Goal: Transaction & Acquisition: Purchase product/service

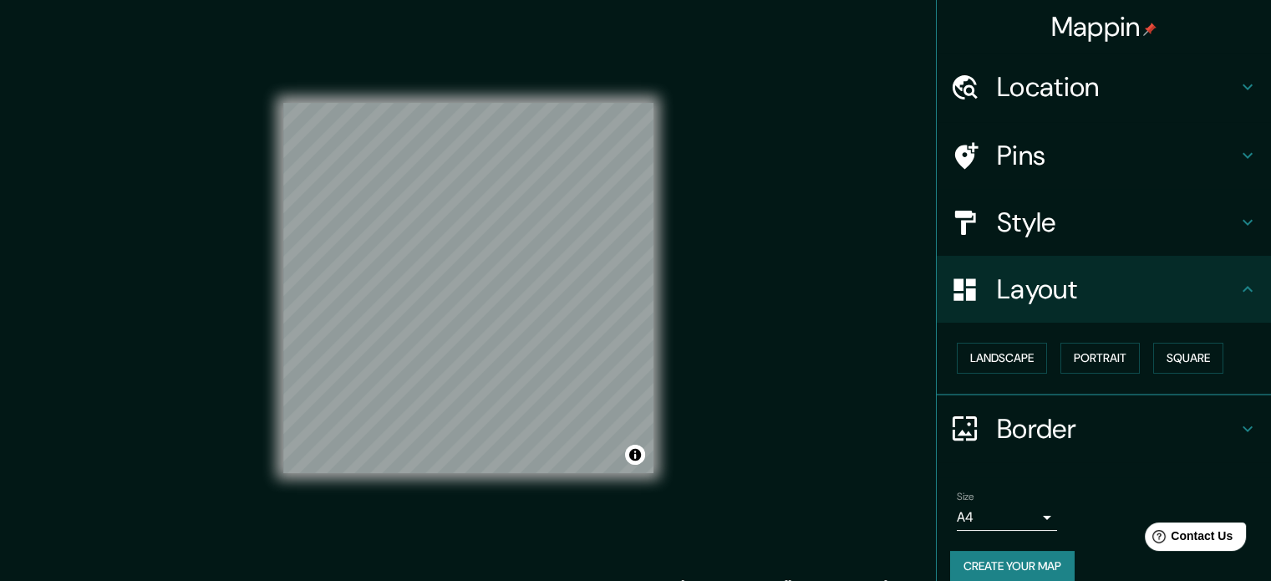
scroll to position [18, 0]
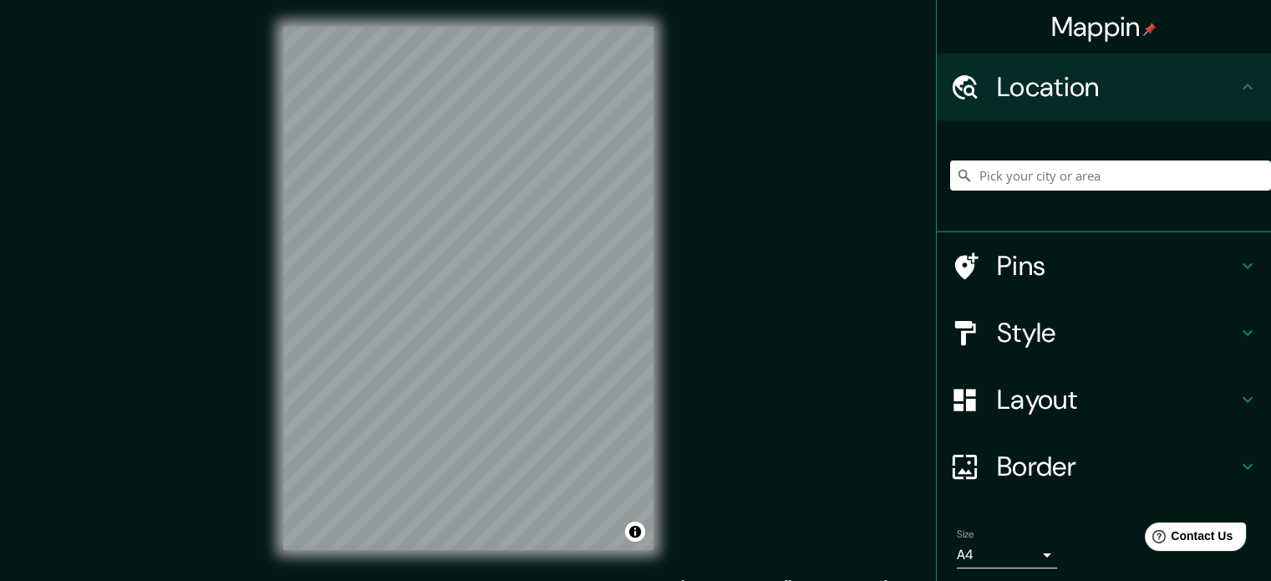
click at [1078, 155] on div at bounding box center [1110, 176] width 321 height 84
click at [1085, 191] on div at bounding box center [1110, 176] width 321 height 84
click at [1080, 176] on input "Pick your city or area" at bounding box center [1110, 175] width 321 height 30
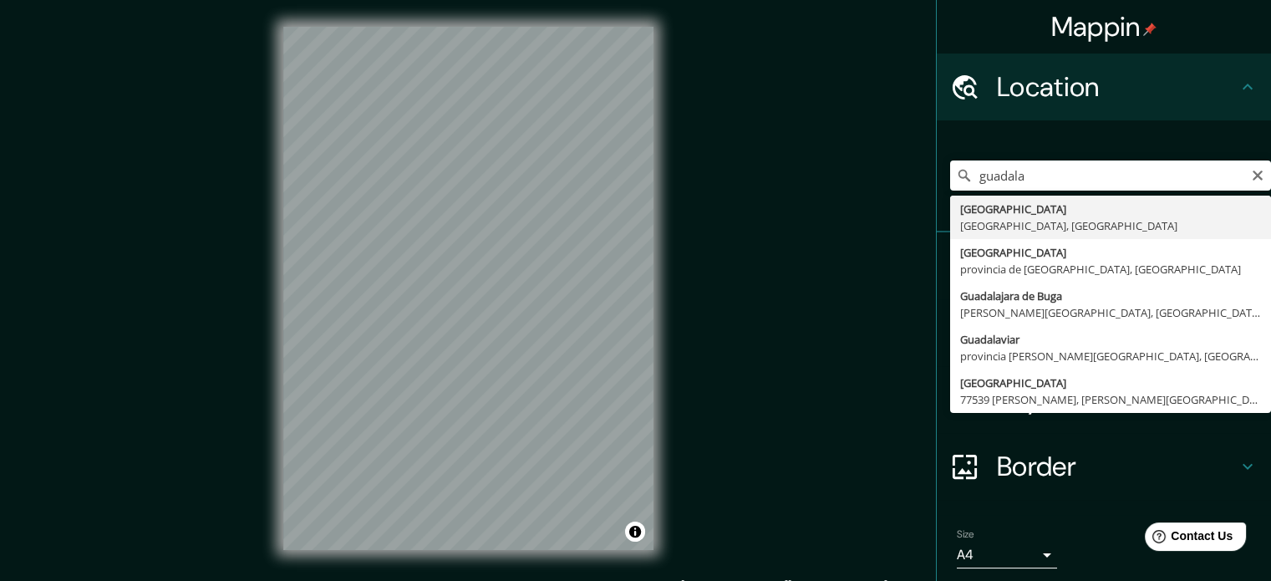
type input "[GEOGRAPHIC_DATA], [GEOGRAPHIC_DATA], [GEOGRAPHIC_DATA]"
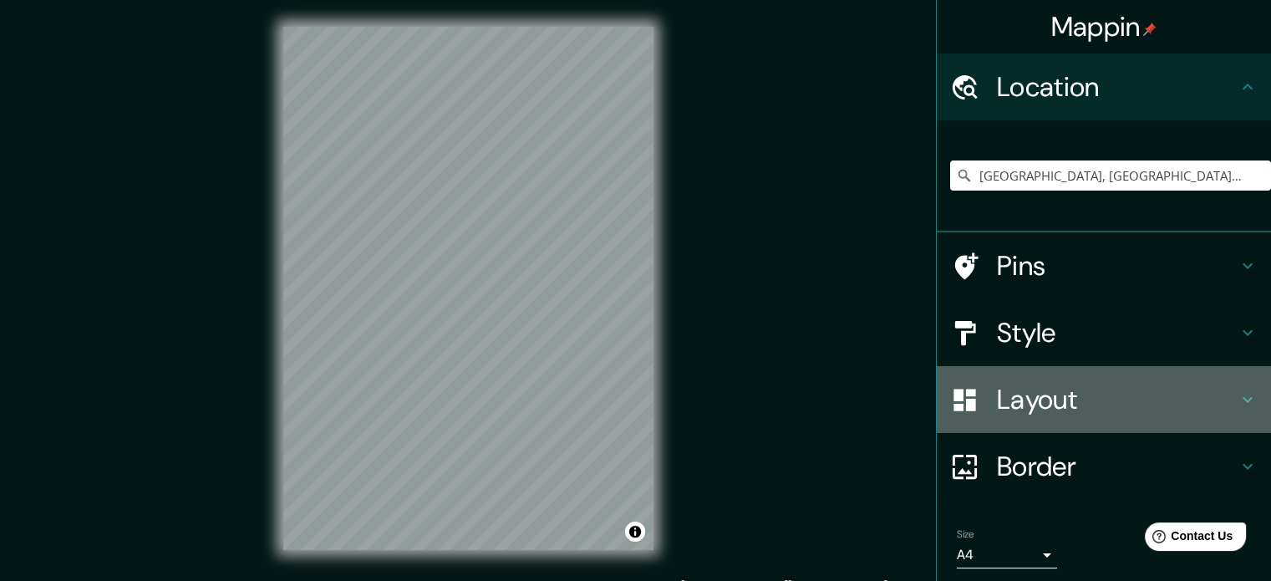
click at [1238, 400] on icon at bounding box center [1248, 400] width 20 height 20
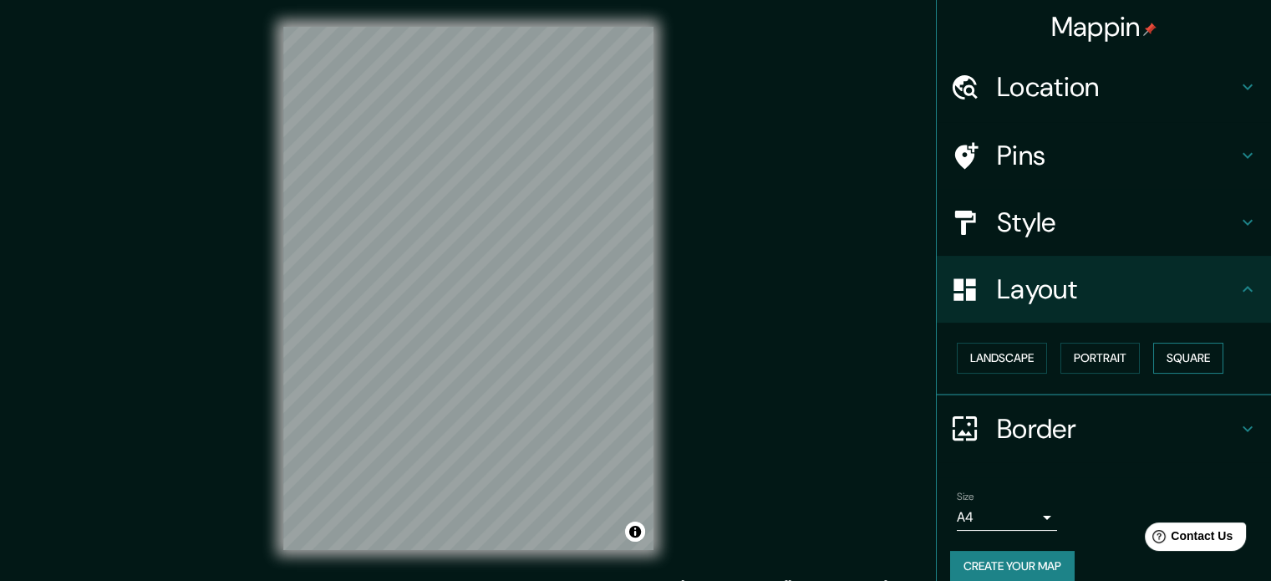
click at [1207, 360] on button "Square" at bounding box center [1189, 358] width 70 height 31
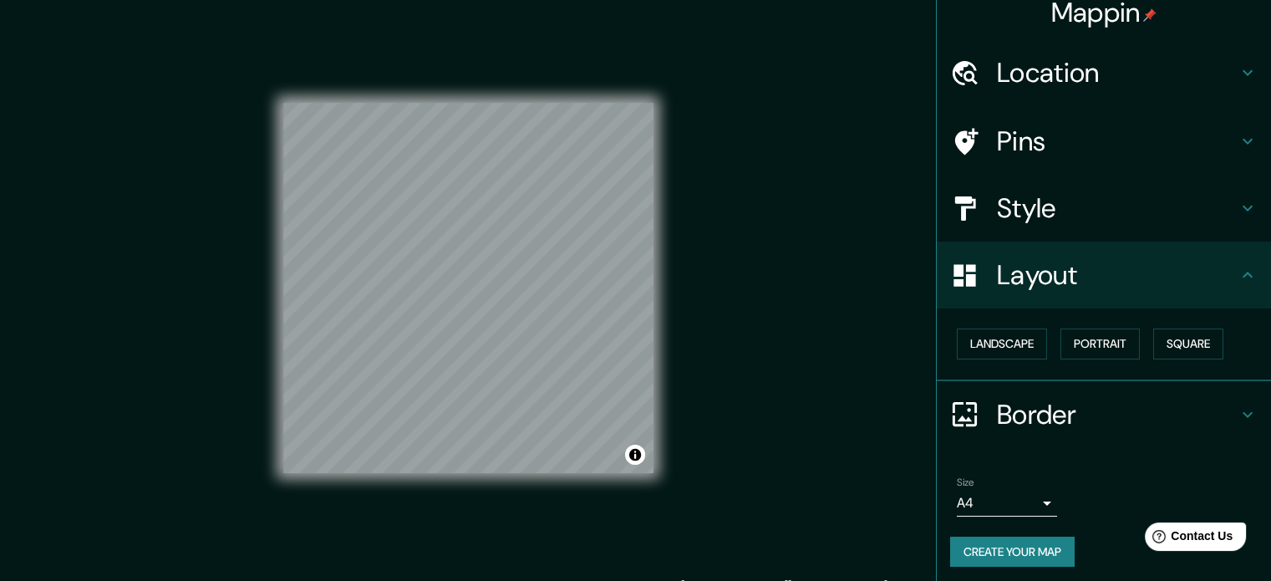
scroll to position [18, 0]
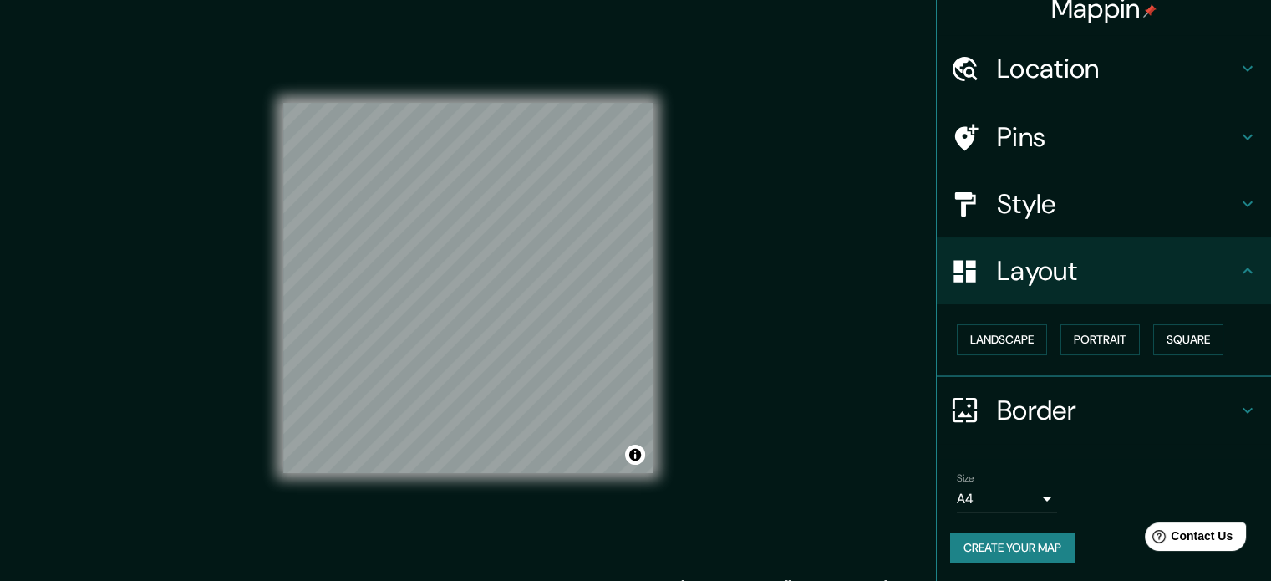
click at [1238, 409] on icon at bounding box center [1248, 410] width 20 height 20
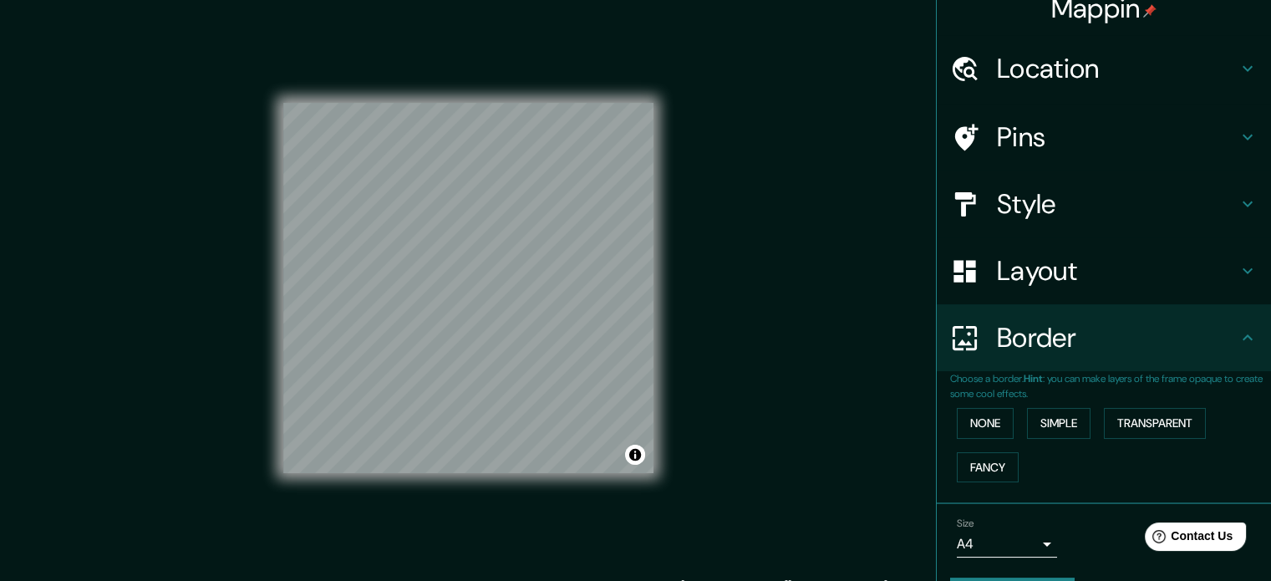
click at [1220, 334] on h4 "Border" at bounding box center [1117, 337] width 241 height 33
click at [982, 421] on button "None" at bounding box center [985, 423] width 57 height 31
click at [1241, 339] on icon at bounding box center [1248, 338] width 20 height 20
click at [1220, 202] on h4 "Style" at bounding box center [1117, 203] width 241 height 33
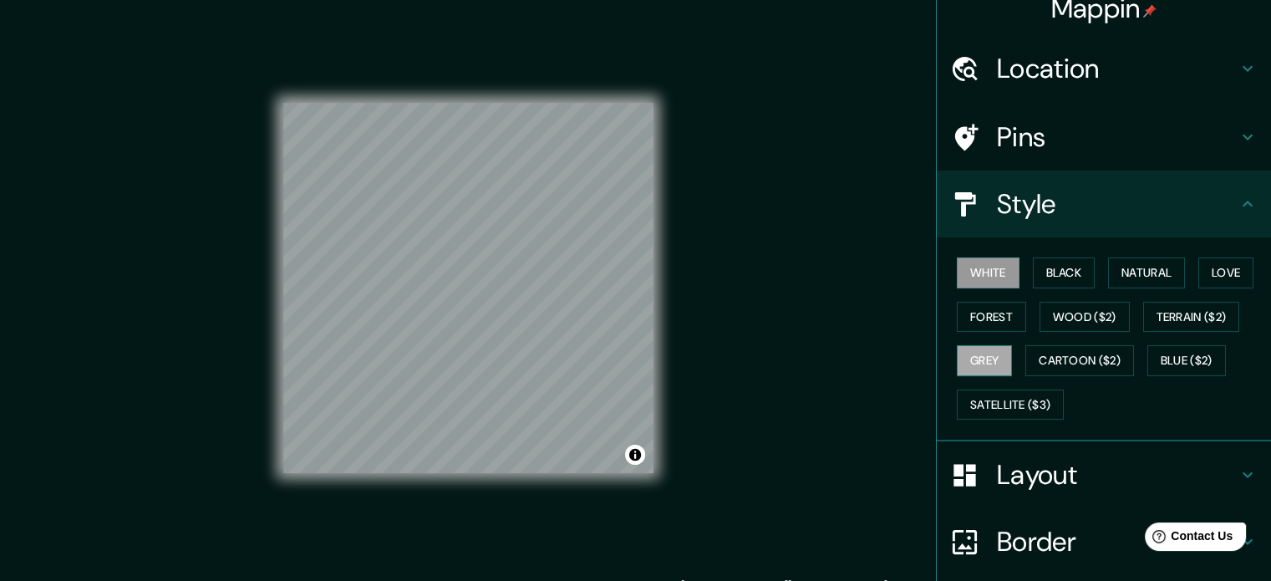
click at [984, 351] on button "Grey" at bounding box center [984, 360] width 55 height 31
click at [985, 318] on button "Forest" at bounding box center [991, 317] width 69 height 31
click at [1213, 139] on h4 "Pins" at bounding box center [1117, 136] width 241 height 33
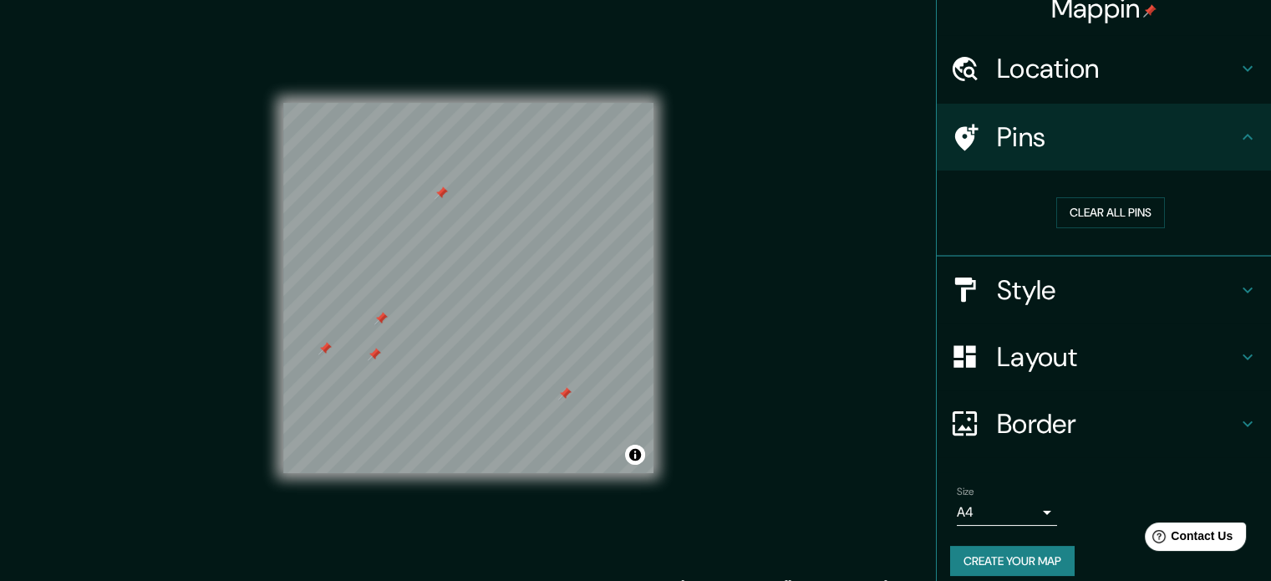
click at [766, 249] on div "Mappin Location Guadalajara, Jalisco, México Pins Clear all pins Style Layout B…" at bounding box center [635, 302] width 1271 height 604
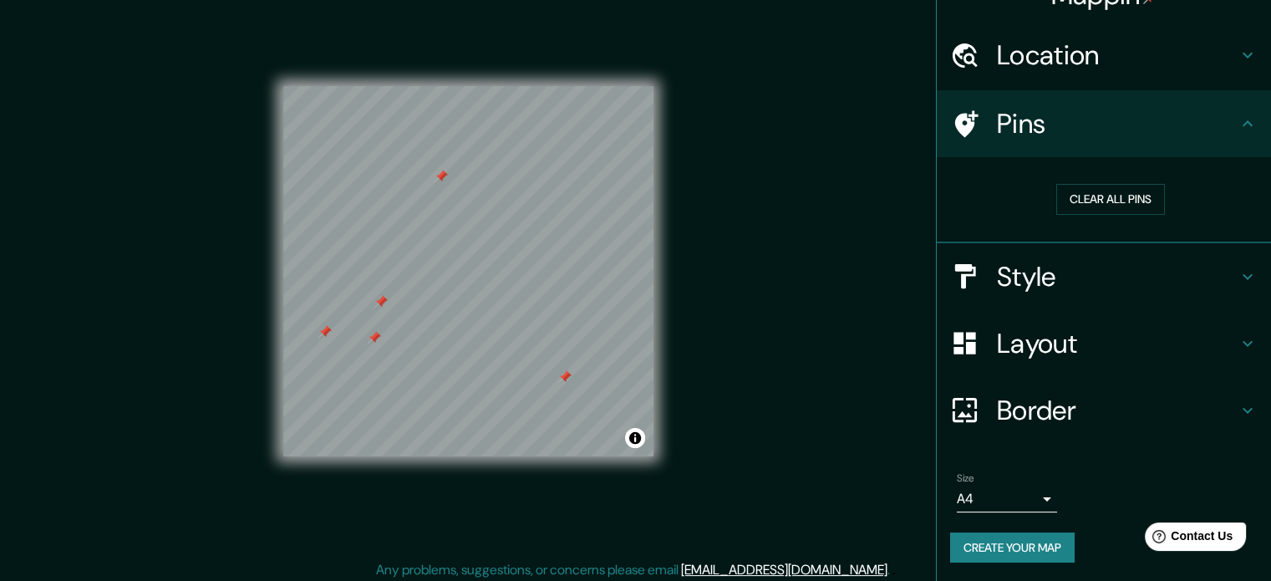
scroll to position [22, 0]
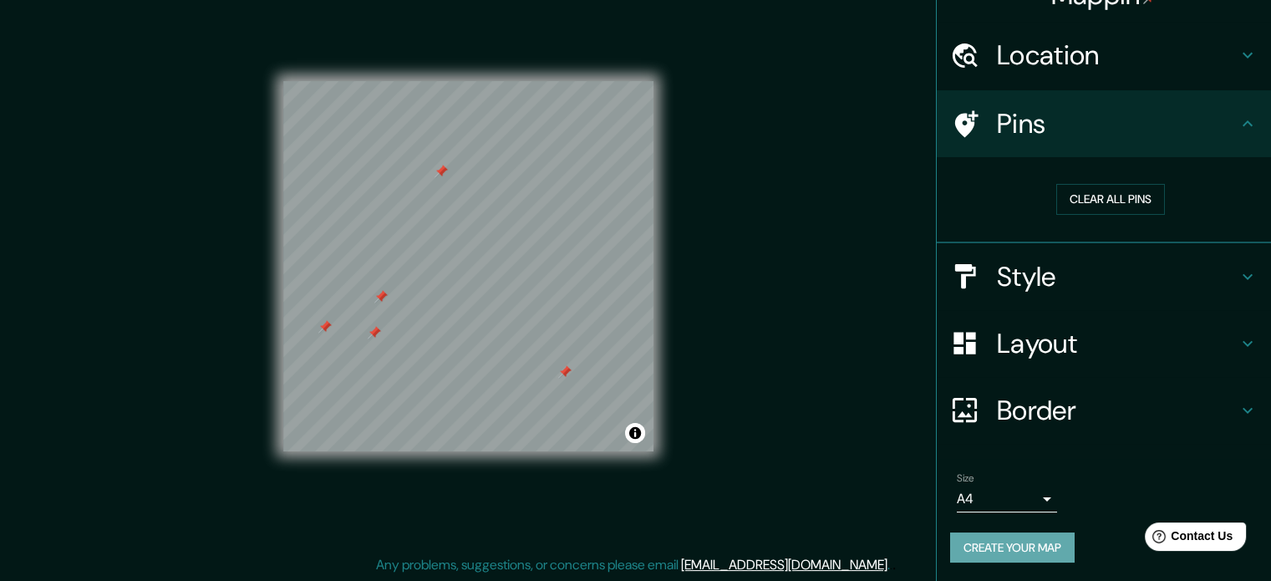
click at [1030, 548] on button "Create your map" at bounding box center [1012, 547] width 125 height 31
drag, startPoint x: 735, startPoint y: 401, endPoint x: 707, endPoint y: 441, distance: 48.7
click at [707, 441] on div "Mappin Location Guadalajara, Jalisco, México Pins Clear all pins Style Layout B…" at bounding box center [635, 280] width 1271 height 604
click at [920, 521] on div "Mappin Location Guadalajara, Jalisco, México Pins Clear all pins Style Layout B…" at bounding box center [635, 280] width 1271 height 604
click at [1239, 123] on icon at bounding box center [1248, 124] width 20 height 20
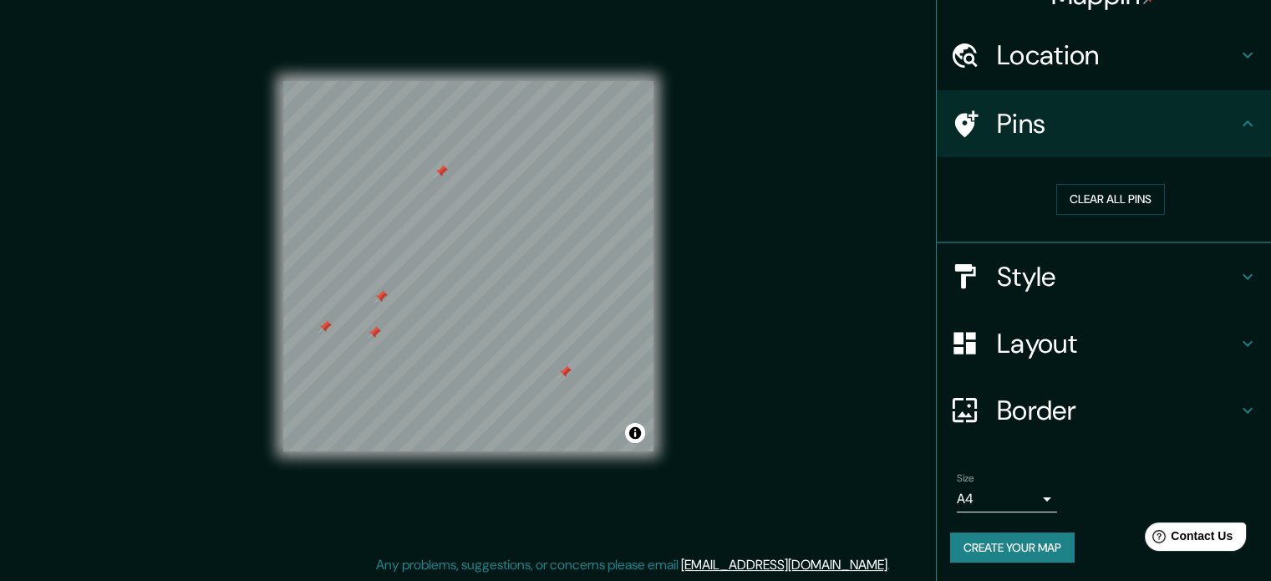
click at [1240, 272] on icon at bounding box center [1248, 277] width 20 height 20
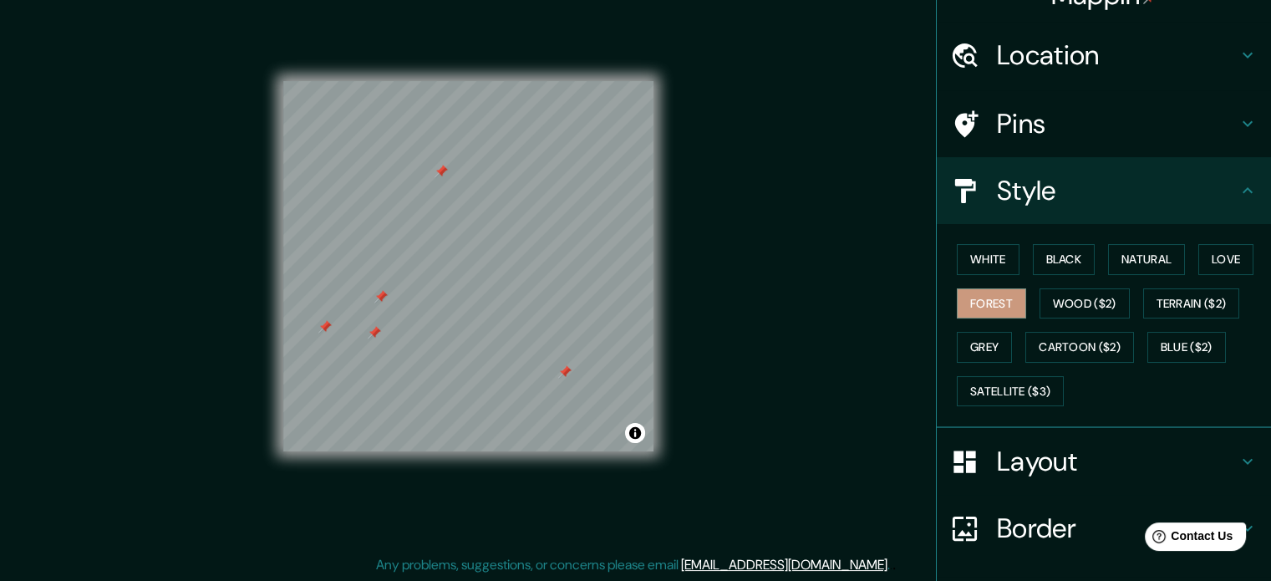
click at [1240, 186] on icon at bounding box center [1248, 191] width 20 height 20
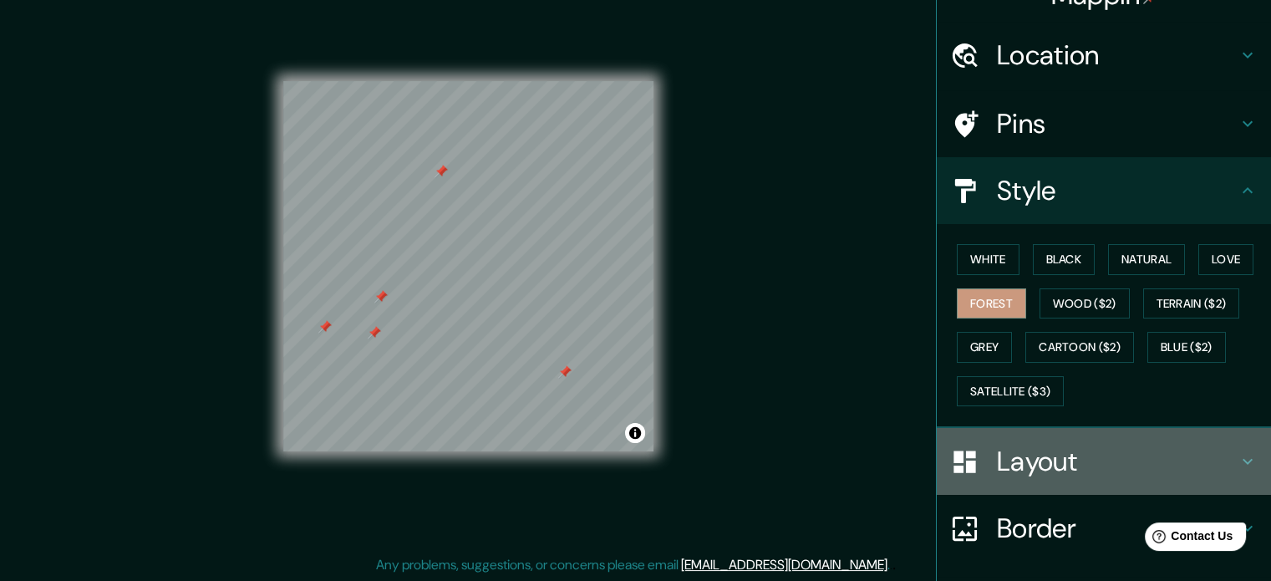
click at [1224, 486] on div "Layout" at bounding box center [1104, 461] width 334 height 67
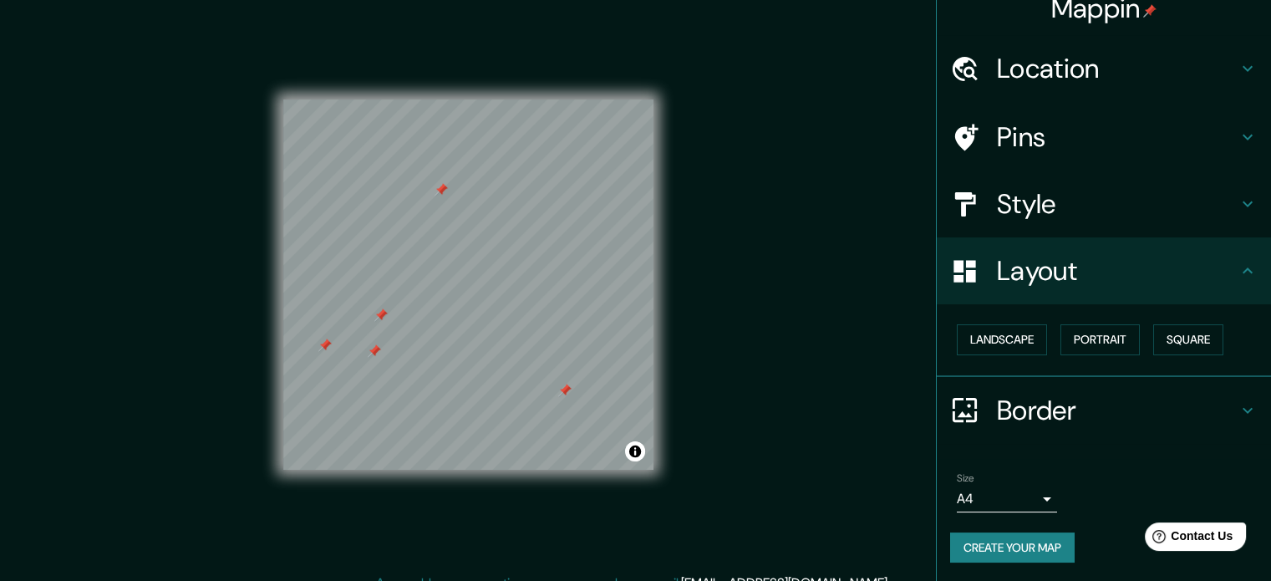
scroll to position [0, 0]
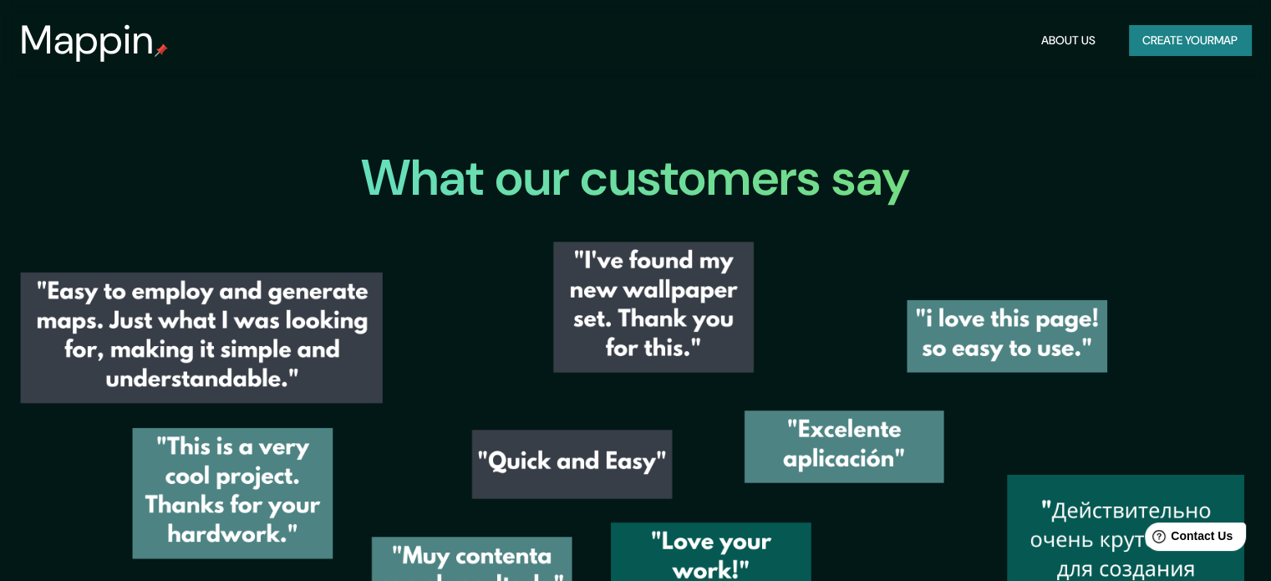
scroll to position [2379, 0]
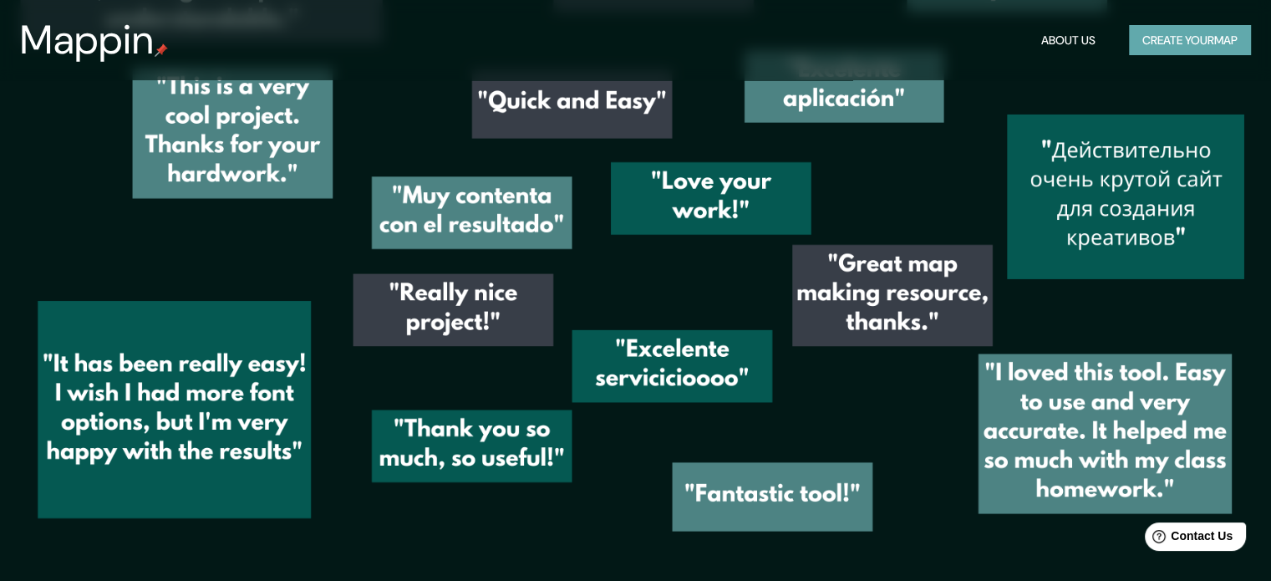
click at [1220, 33] on button "Create your map" at bounding box center [1190, 40] width 122 height 31
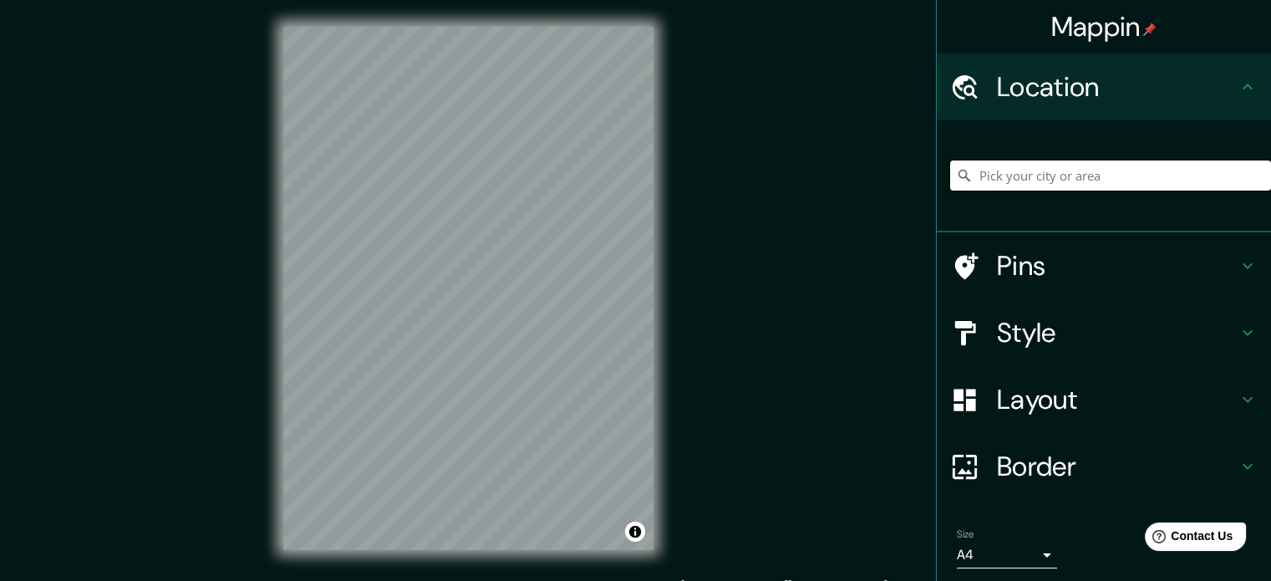
click at [1047, 181] on input "Pick your city or area" at bounding box center [1110, 175] width 321 height 30
type input "[GEOGRAPHIC_DATA], [GEOGRAPHIC_DATA], [GEOGRAPHIC_DATA]"
click at [1114, 400] on h4 "Layout" at bounding box center [1117, 399] width 241 height 33
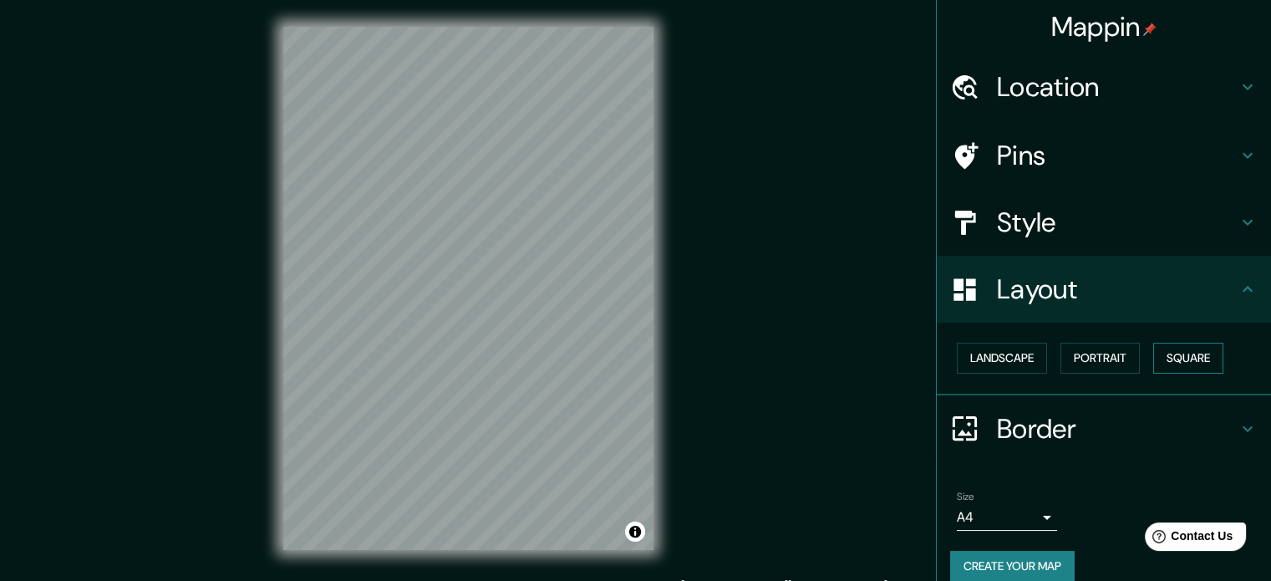
click at [1204, 350] on button "Square" at bounding box center [1189, 358] width 70 height 31
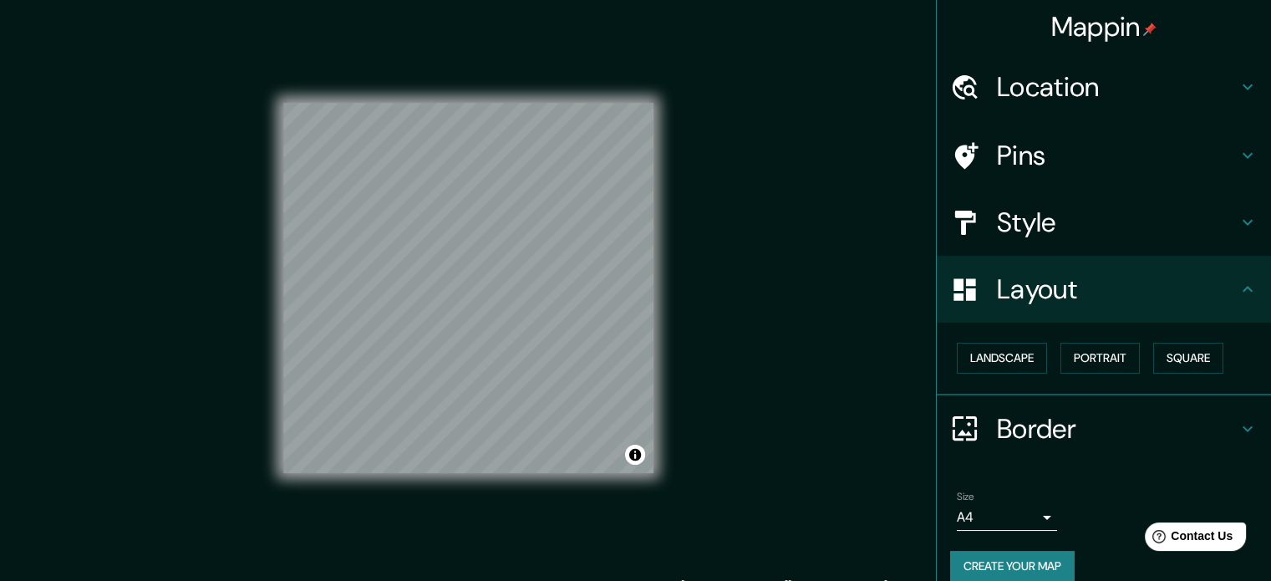
click at [789, 350] on div "Mappin Location Guadalajara, Jalisco, México Guadalajara Jalisco, México Guadal…" at bounding box center [635, 302] width 1271 height 604
click at [1030, 161] on h4 "Pins" at bounding box center [1117, 155] width 241 height 33
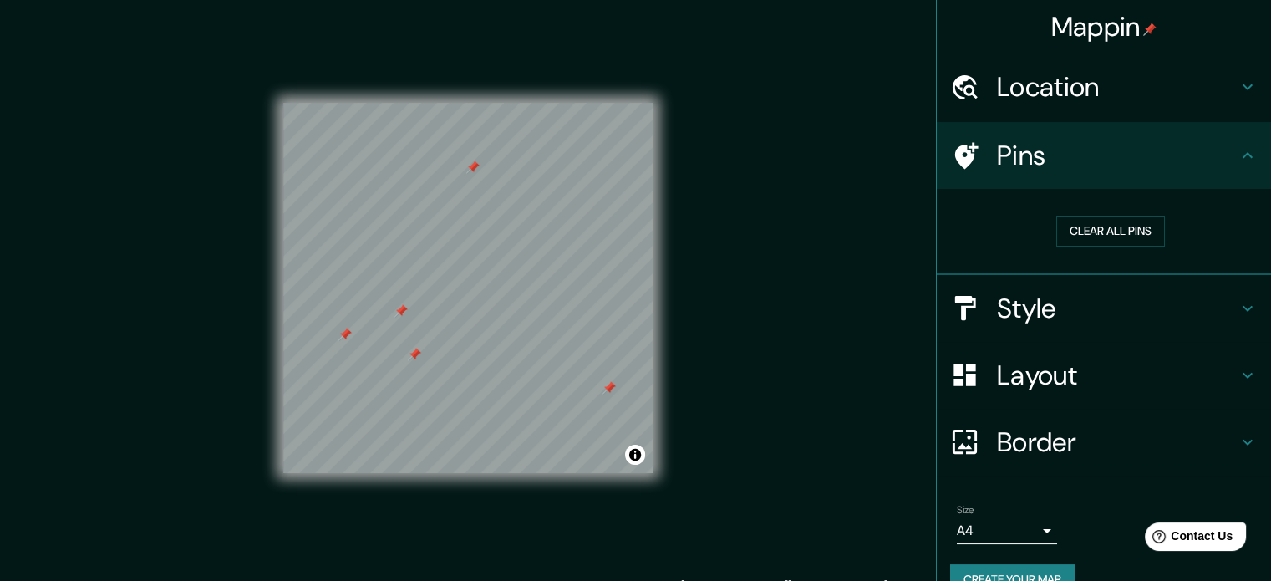
scroll to position [32, 0]
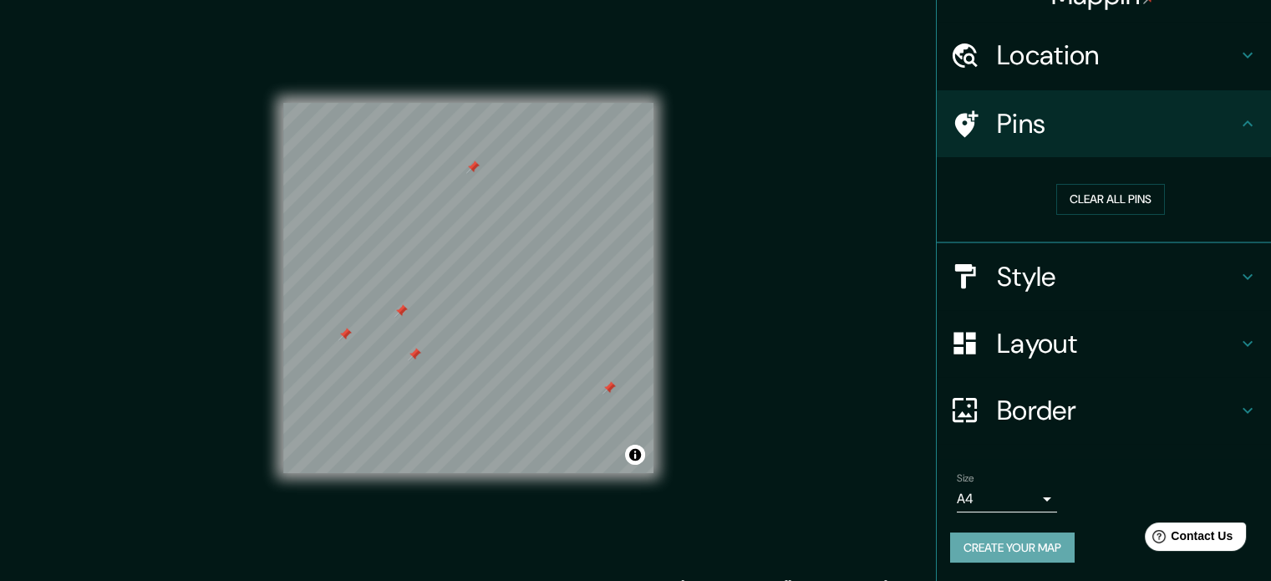
click at [1021, 542] on button "Create your map" at bounding box center [1012, 547] width 125 height 31
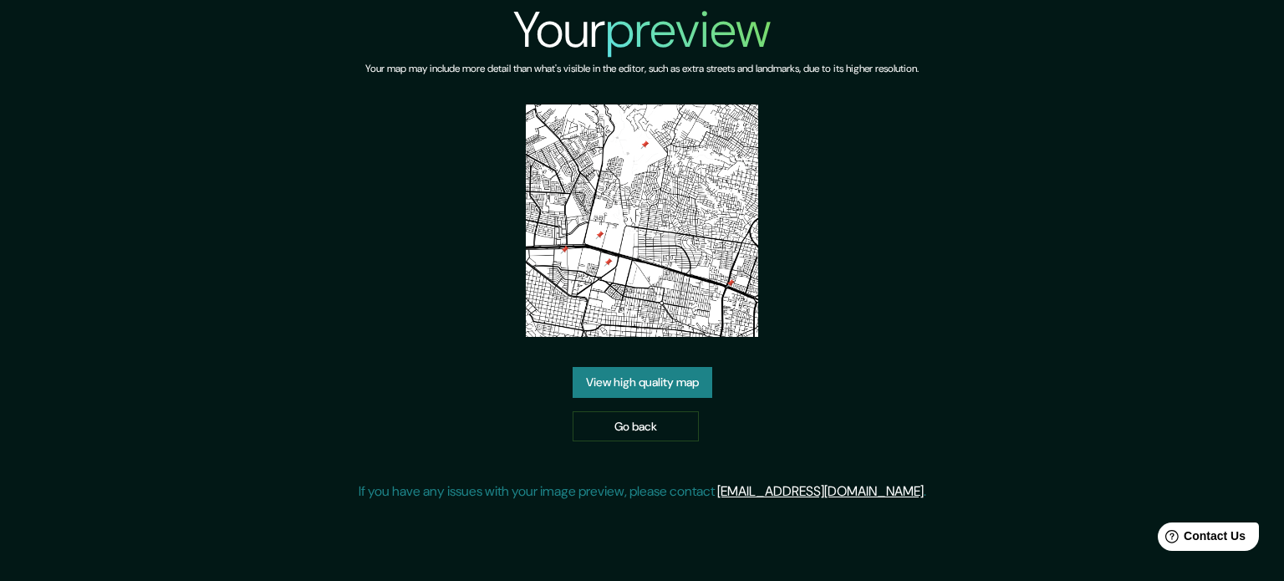
click at [636, 378] on link "View high quality map" at bounding box center [643, 382] width 140 height 31
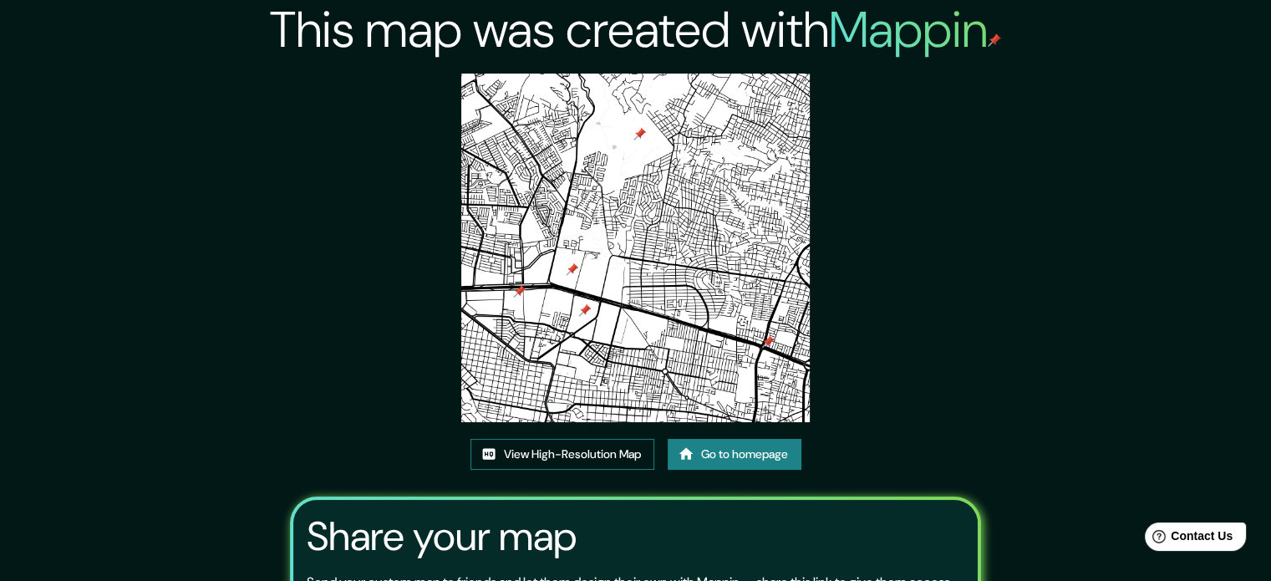
click at [558, 457] on link "View High-Resolution Map" at bounding box center [563, 454] width 184 height 31
click at [701, 454] on link "Go to homepage" at bounding box center [735, 454] width 134 height 31
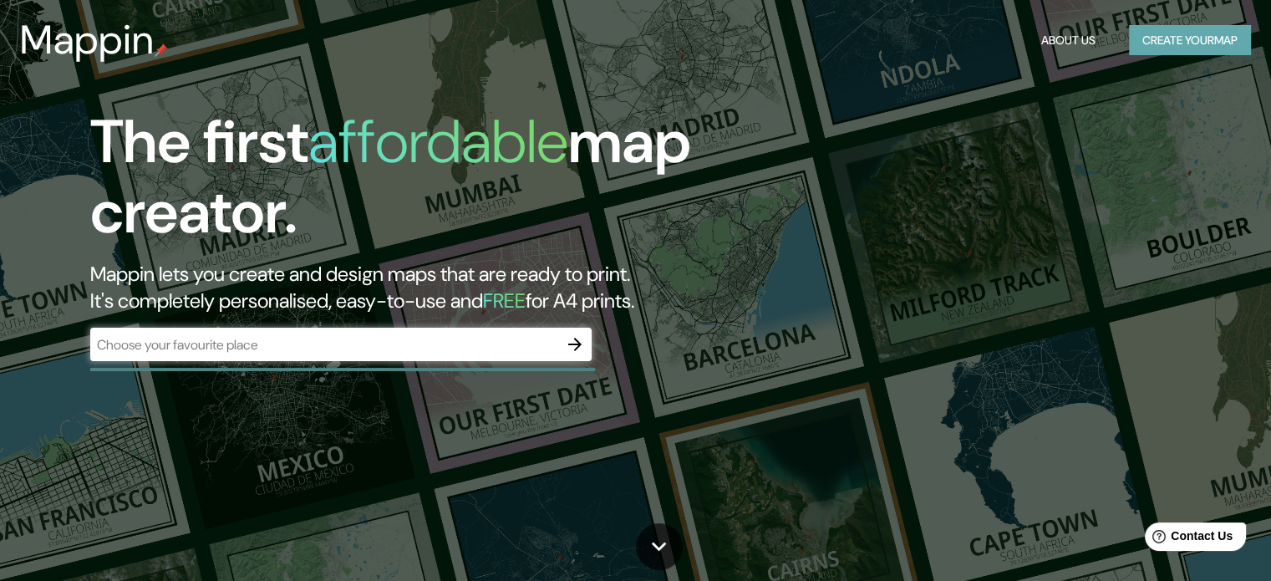
click at [1199, 45] on button "Create your map" at bounding box center [1190, 40] width 122 height 31
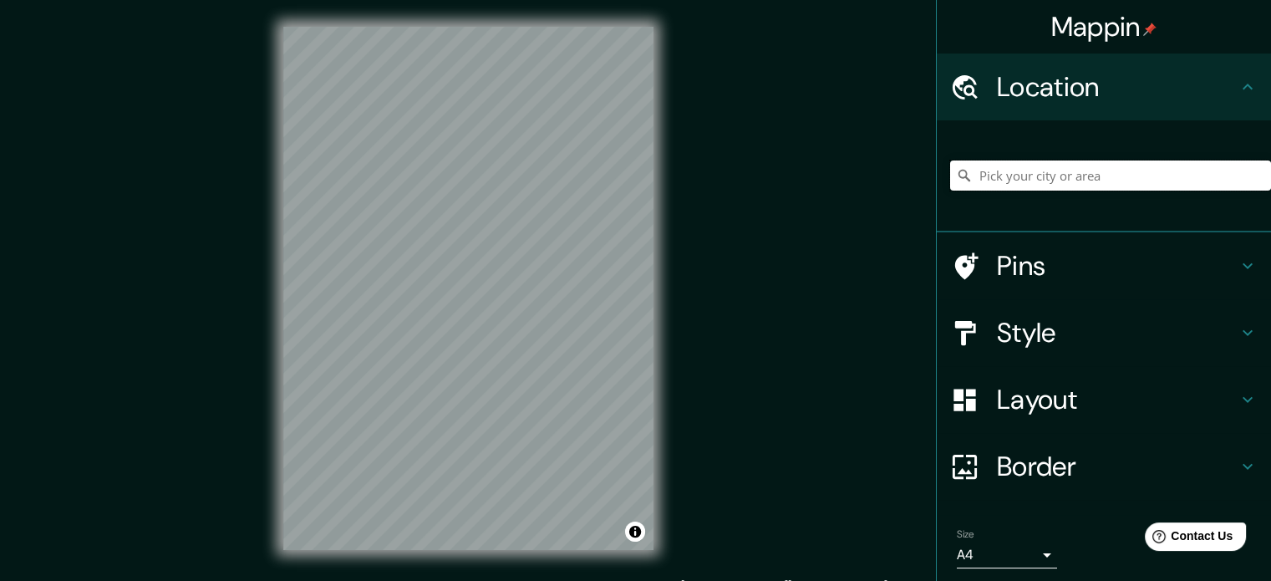
click at [1204, 166] on input "Pick your city or area" at bounding box center [1110, 175] width 321 height 30
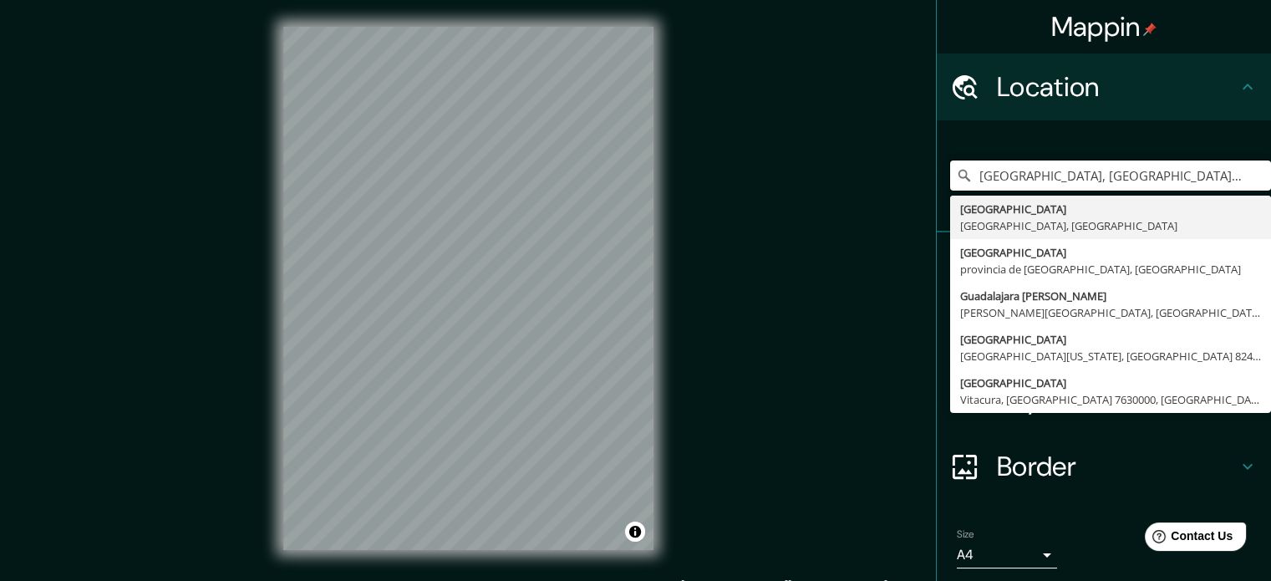
type input "[GEOGRAPHIC_DATA], [GEOGRAPHIC_DATA], [GEOGRAPHIC_DATA]"
click at [278, 196] on div "© Mapbox © OpenStreetMap Improve this map" at bounding box center [469, 288] width 424 height 577
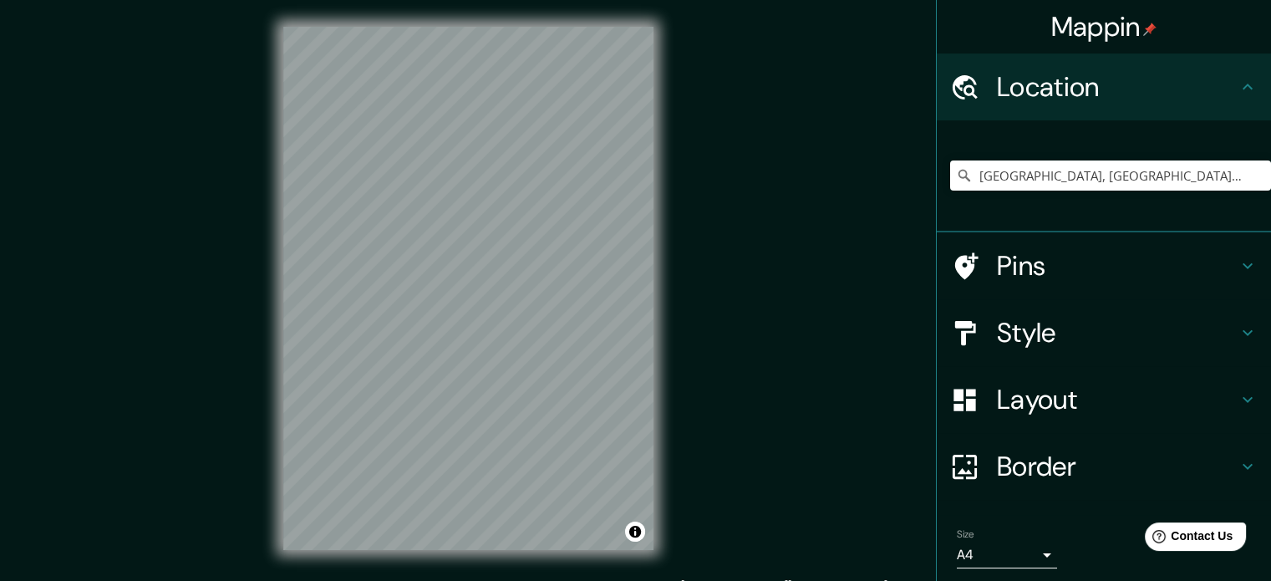
click at [1064, 402] on h4 "Layout" at bounding box center [1117, 399] width 241 height 33
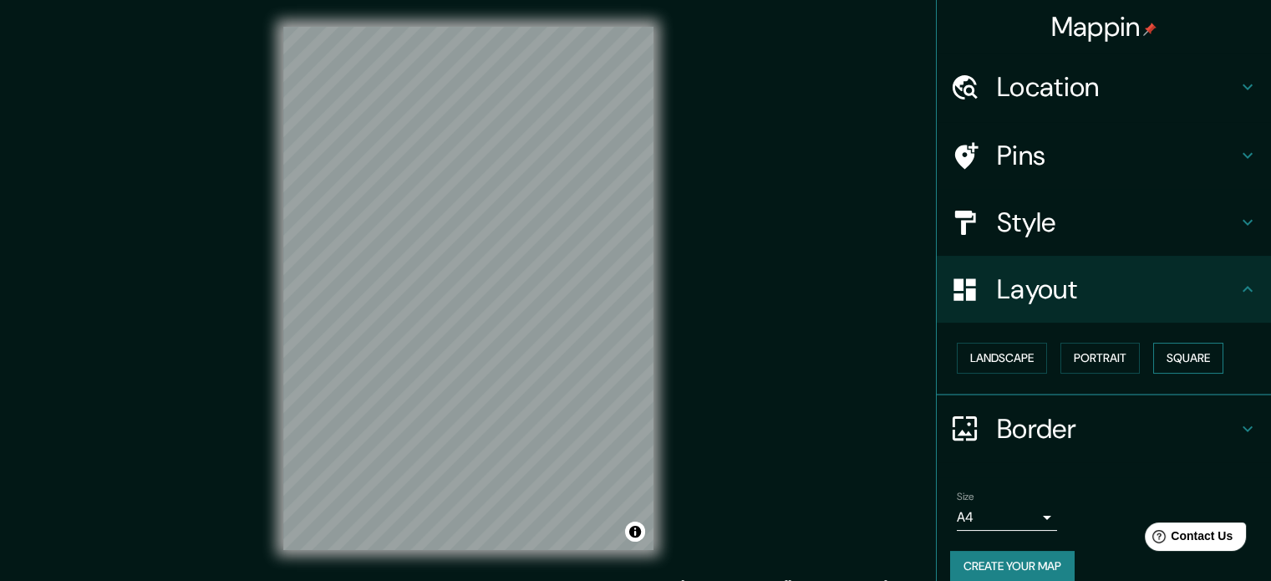
click at [1184, 364] on button "Square" at bounding box center [1189, 358] width 70 height 31
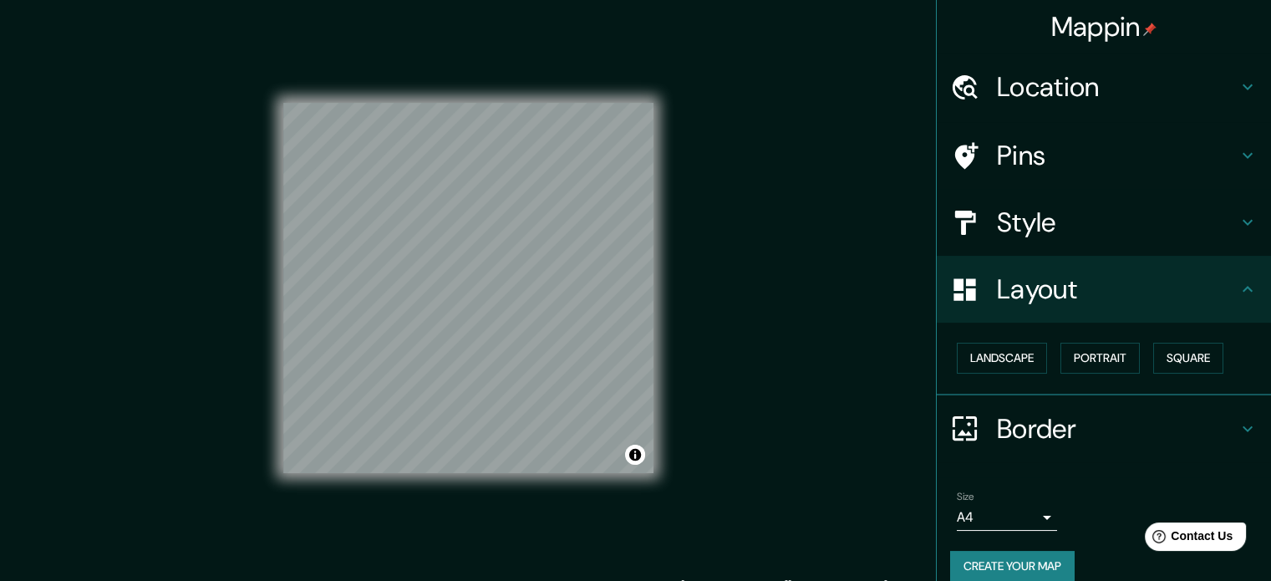
click at [1120, 166] on h4 "Pins" at bounding box center [1117, 155] width 241 height 33
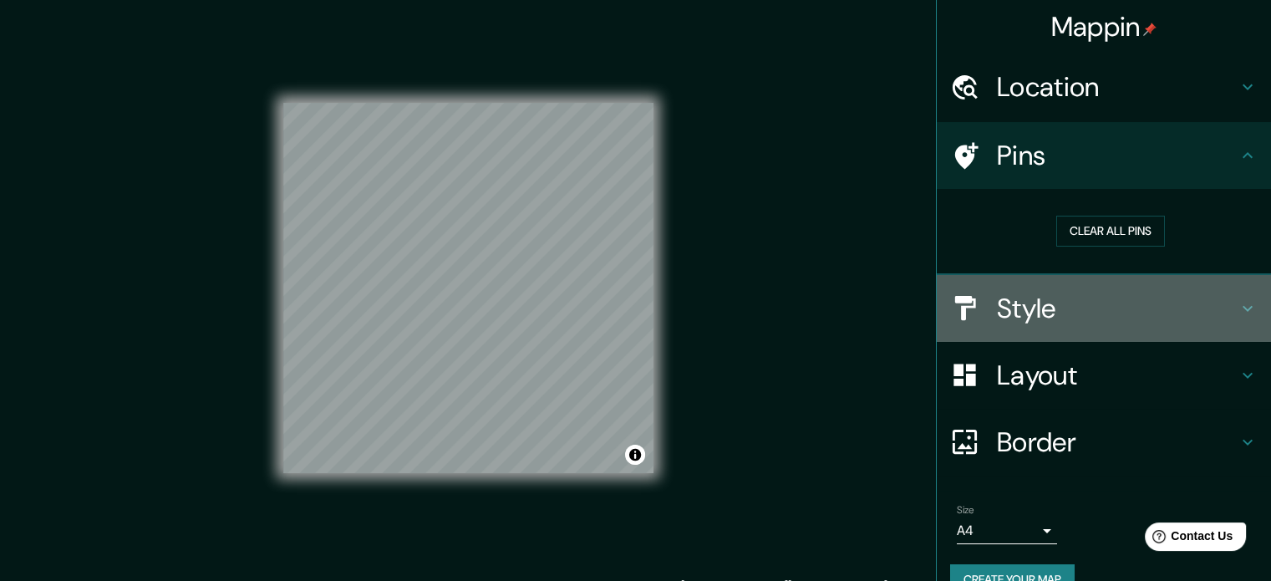
click at [1038, 304] on h4 "Style" at bounding box center [1117, 308] width 241 height 33
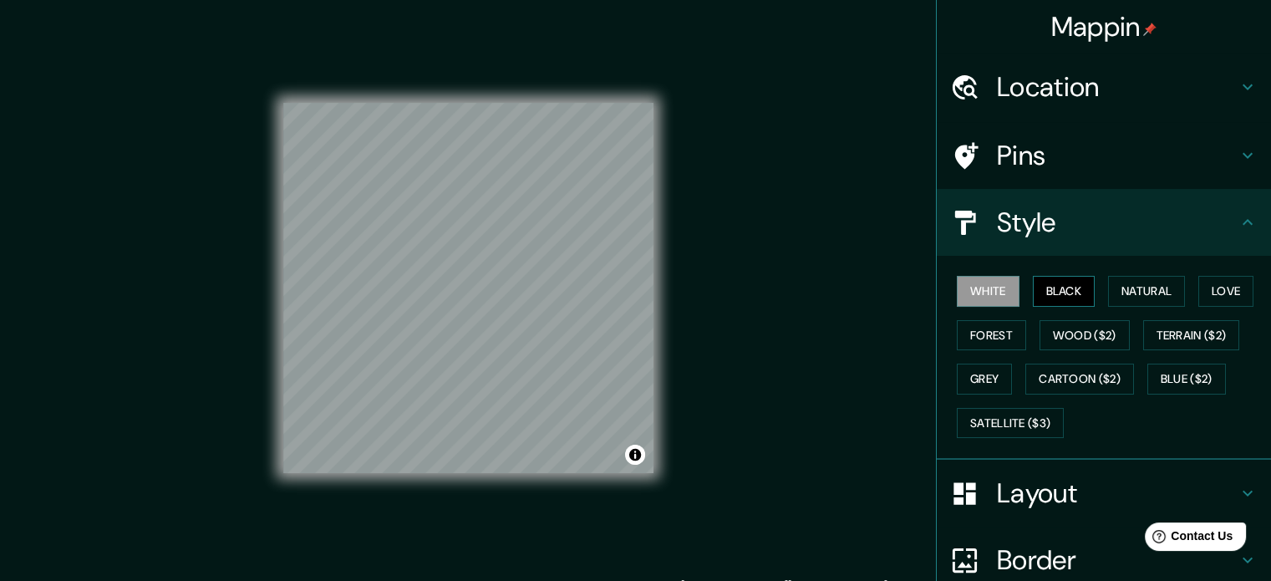
click at [1049, 299] on button "Black" at bounding box center [1064, 291] width 63 height 31
click at [1121, 293] on button "Natural" at bounding box center [1146, 291] width 77 height 31
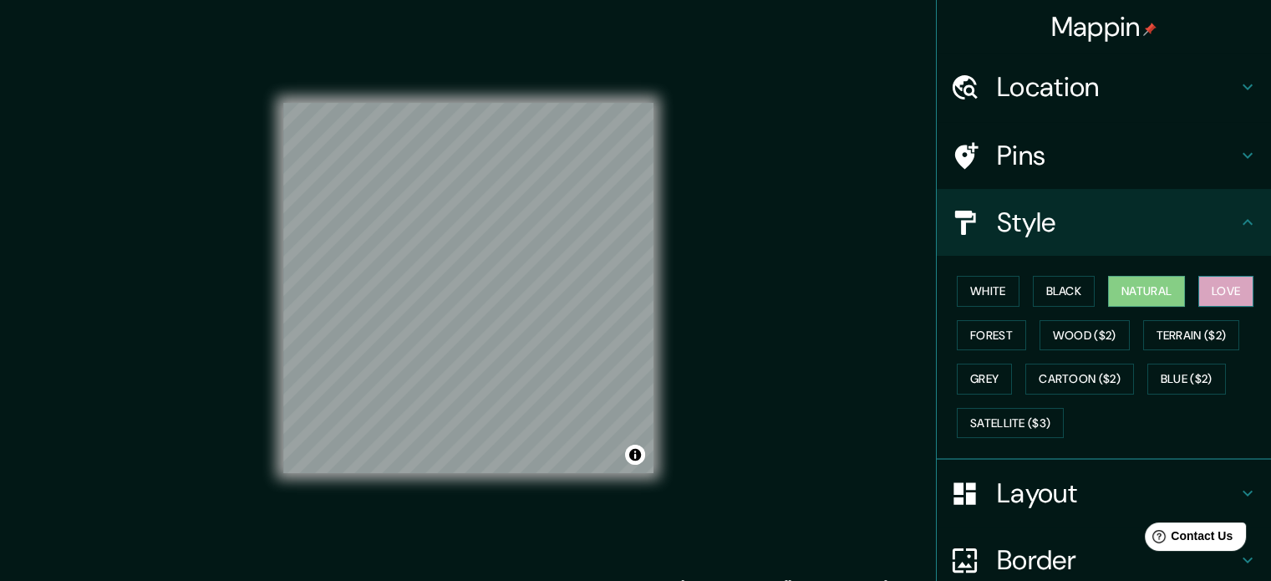
click at [1243, 287] on button "Love" at bounding box center [1226, 291] width 55 height 31
click at [998, 324] on button "Forest" at bounding box center [991, 335] width 69 height 31
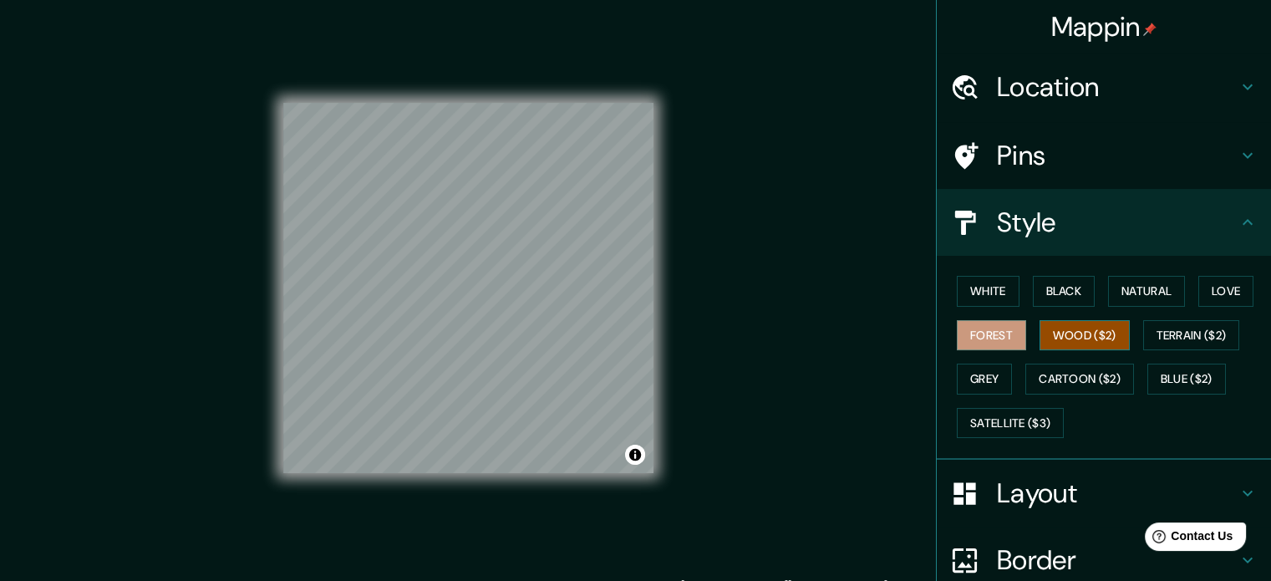
click at [1052, 324] on button "Wood ($2)" at bounding box center [1085, 335] width 90 height 31
click at [1167, 337] on button "Terrain ($2)" at bounding box center [1192, 335] width 97 height 31
click at [981, 339] on button "Forest" at bounding box center [991, 335] width 69 height 31
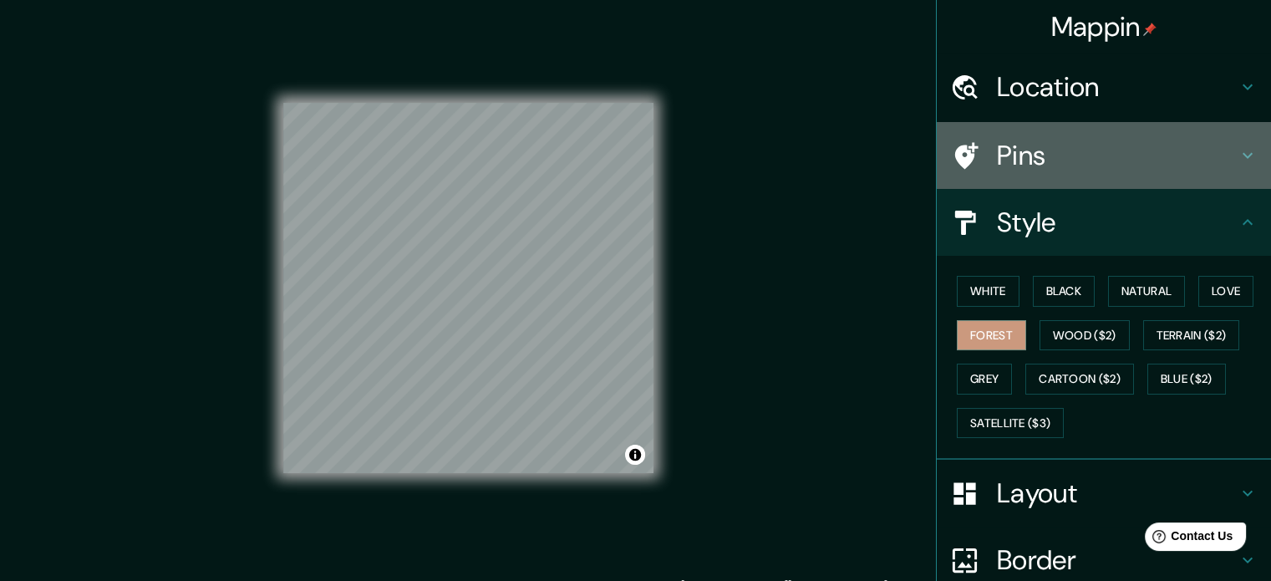
click at [1020, 159] on h4 "Pins" at bounding box center [1117, 155] width 241 height 33
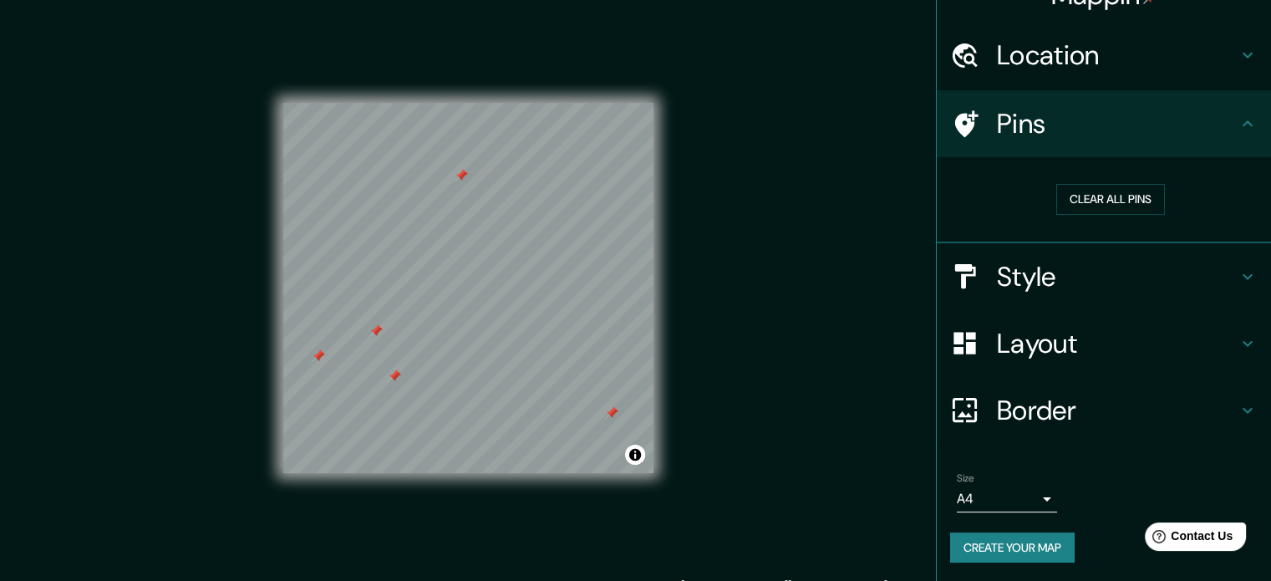
scroll to position [22, 0]
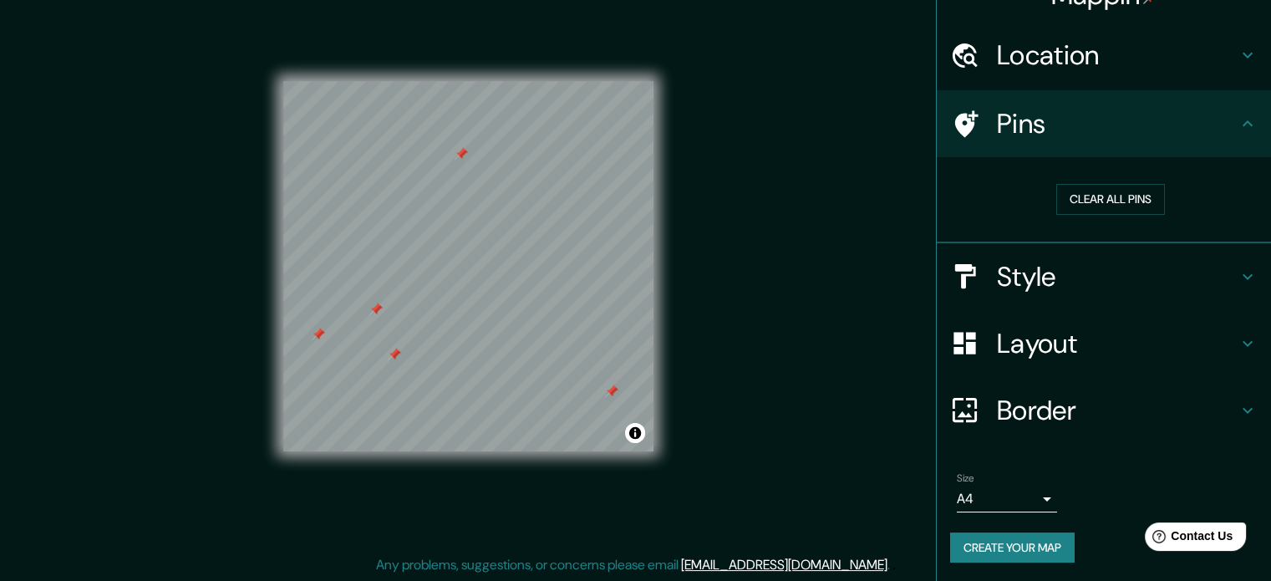
click at [1040, 536] on button "Create your map" at bounding box center [1012, 547] width 125 height 31
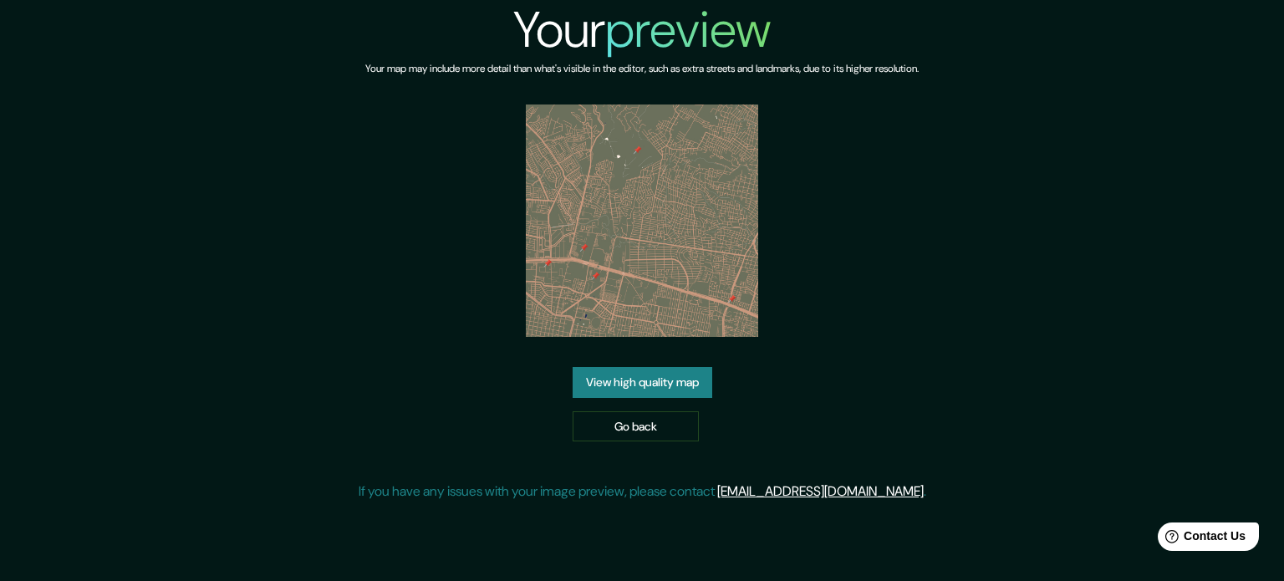
click at [666, 371] on link "View high quality map" at bounding box center [643, 382] width 140 height 31
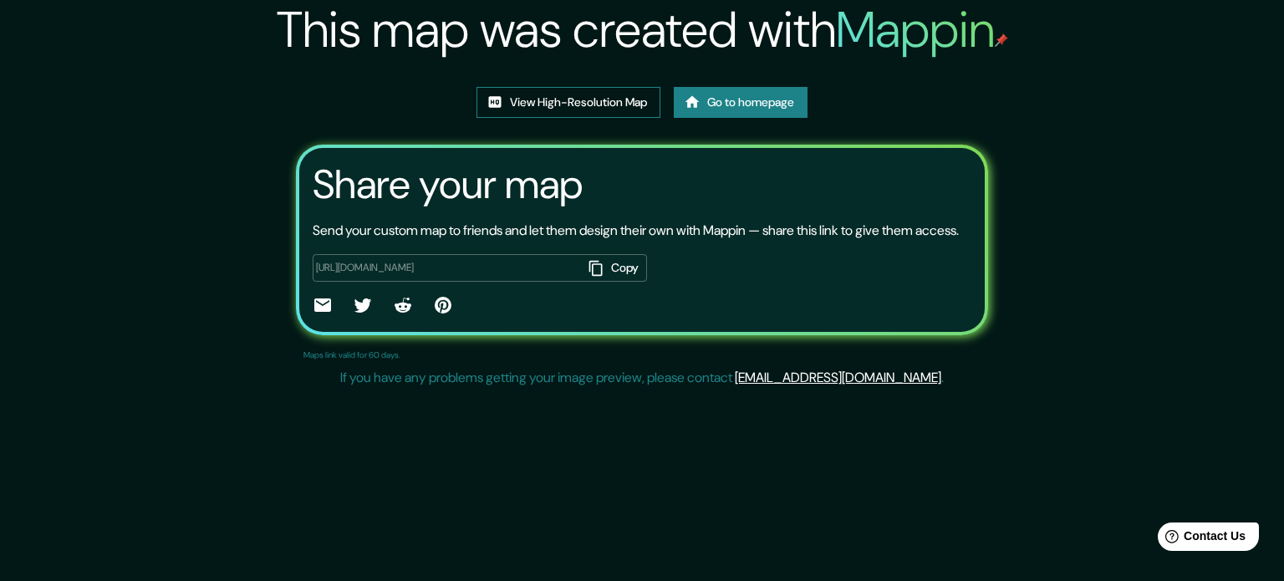
click at [619, 113] on link "View High-Resolution Map" at bounding box center [568, 102] width 184 height 31
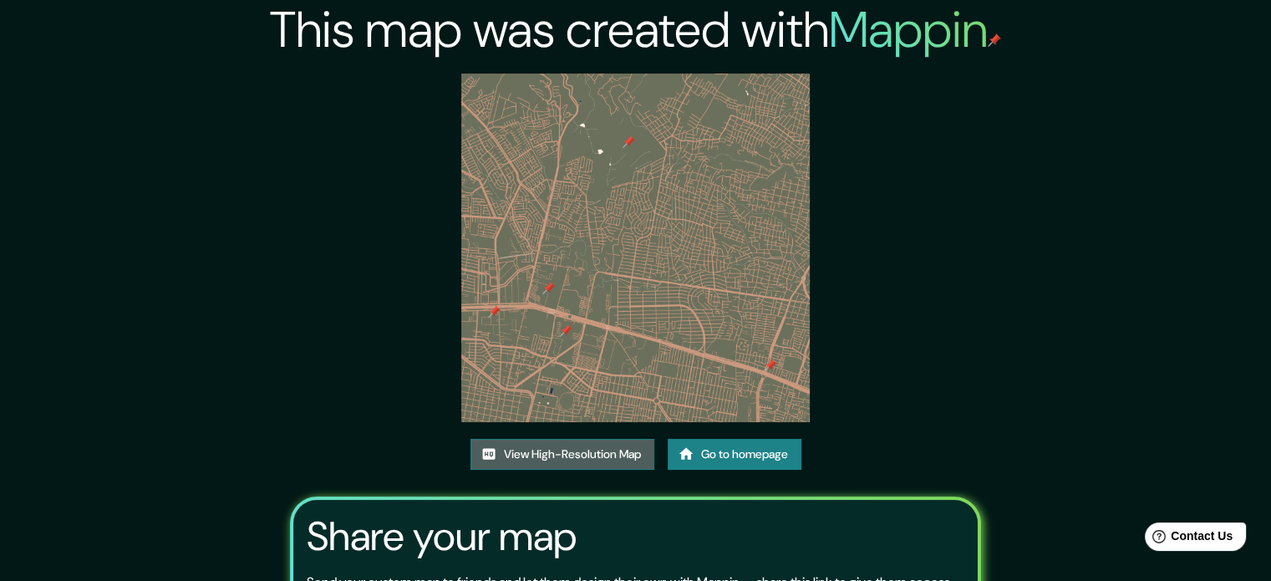
click at [567, 446] on link "View High-Resolution Map" at bounding box center [563, 454] width 184 height 31
click at [783, 446] on link "Go to homepage" at bounding box center [735, 454] width 134 height 31
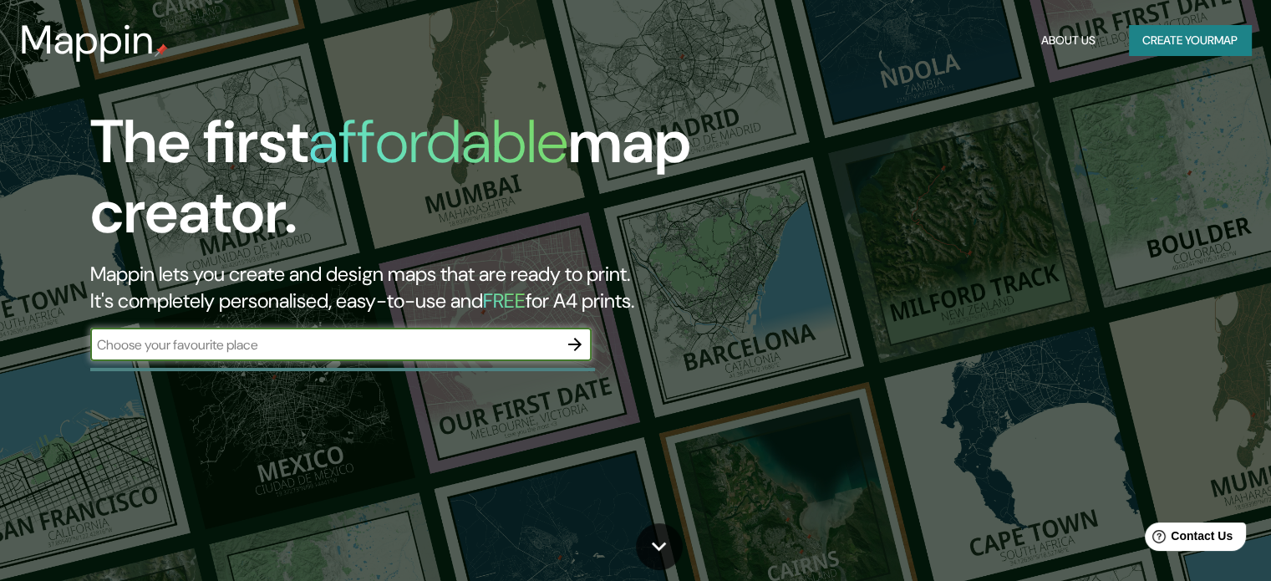
click at [1191, 45] on button "Create your map" at bounding box center [1190, 40] width 122 height 31
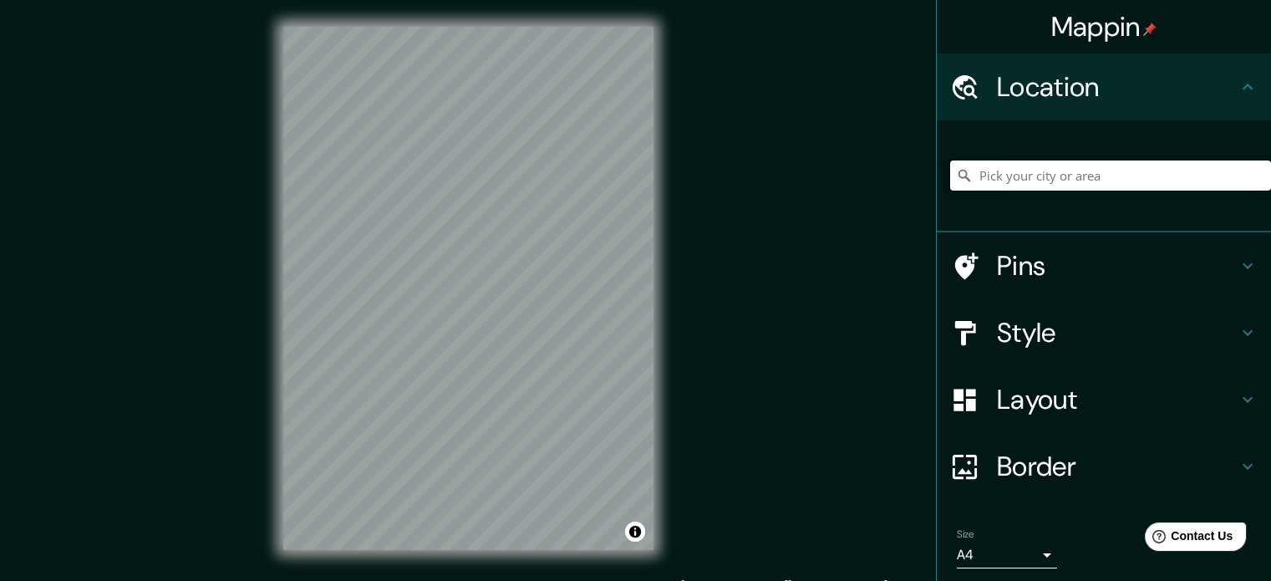
click at [1106, 165] on input "Pick your city or area" at bounding box center [1110, 175] width 321 height 30
type input "[GEOGRAPHIC_DATA], [GEOGRAPHIC_DATA], [GEOGRAPHIC_DATA]"
click at [1121, 417] on div "Layout" at bounding box center [1104, 399] width 334 height 67
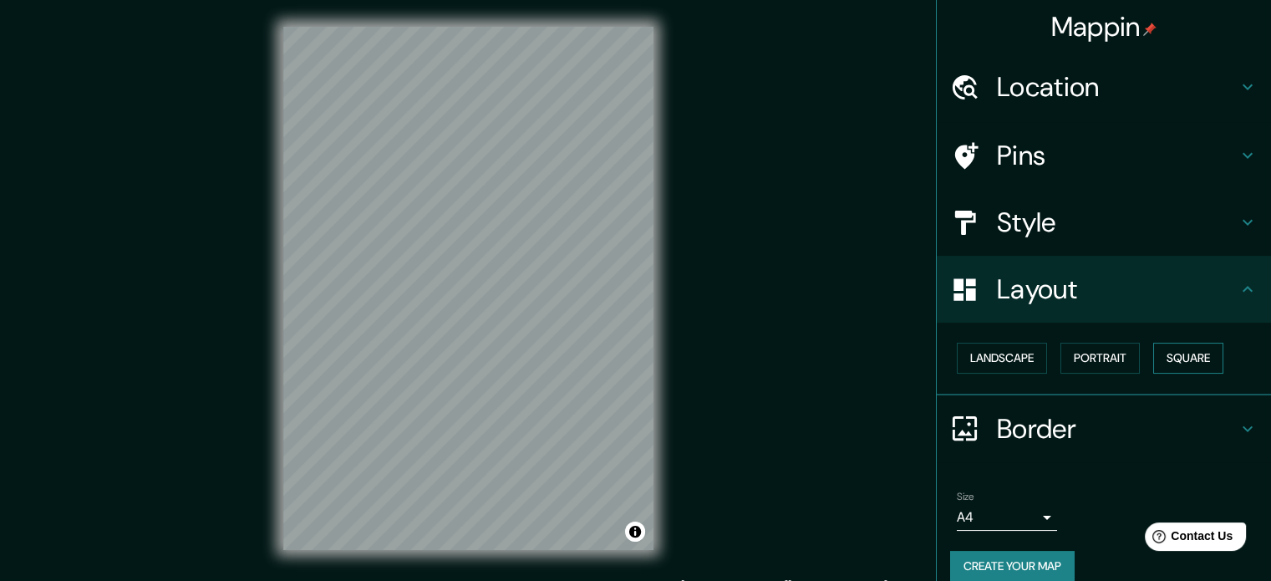
click at [1169, 355] on button "Square" at bounding box center [1189, 358] width 70 height 31
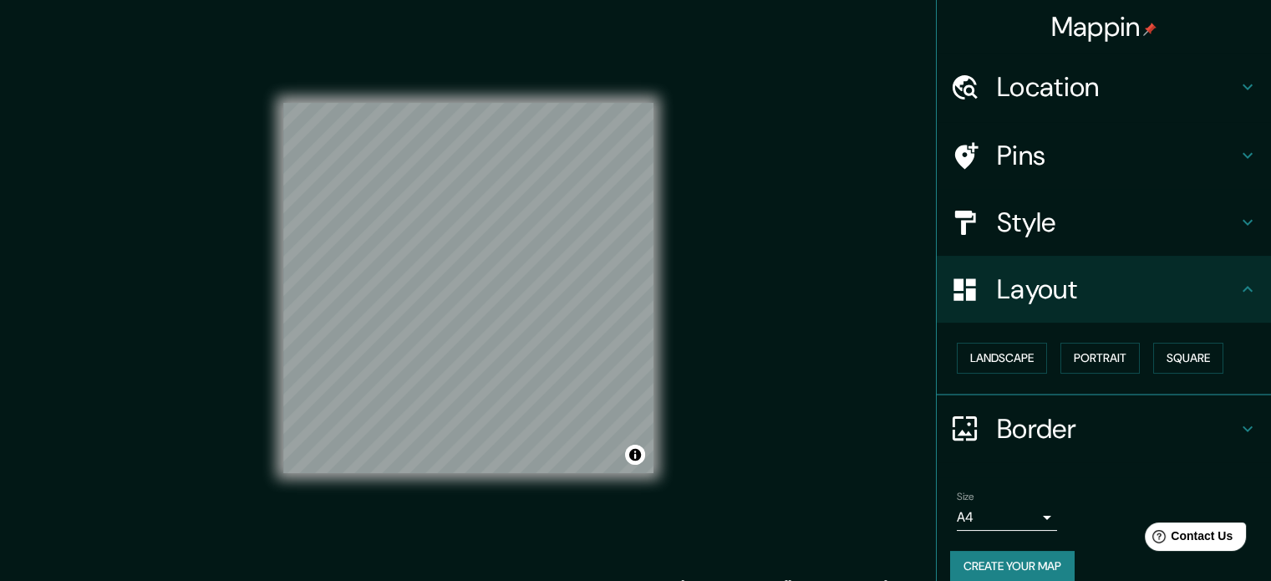
click at [1168, 300] on h4 "Layout" at bounding box center [1117, 289] width 241 height 33
click at [1117, 199] on div "Style" at bounding box center [1104, 222] width 334 height 67
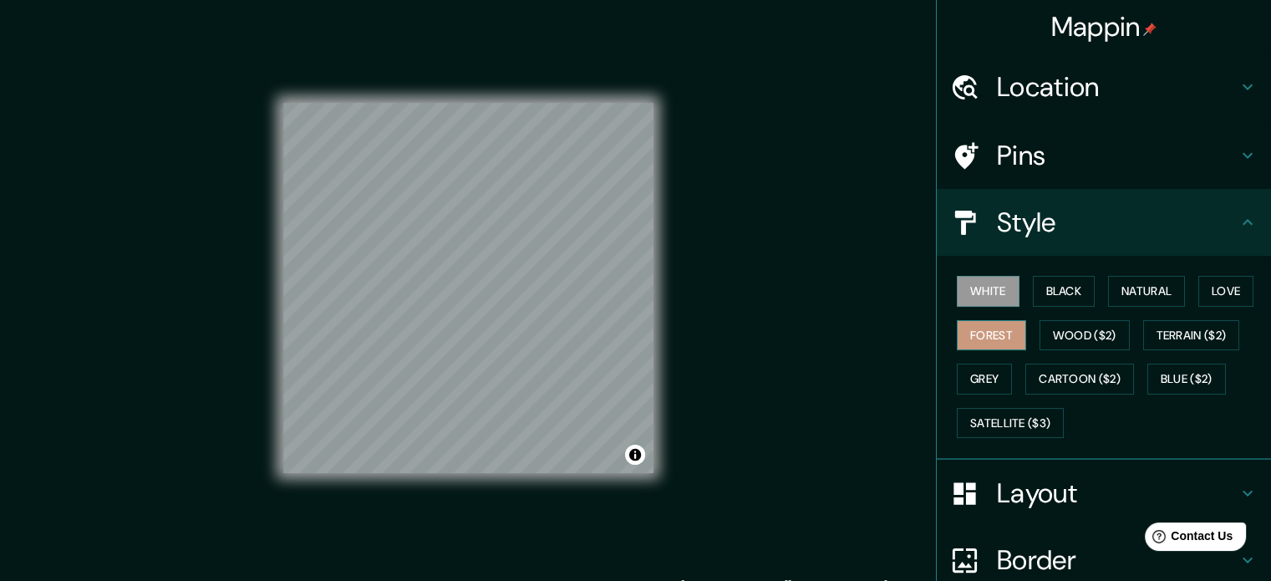
click at [962, 344] on button "Forest" at bounding box center [991, 335] width 69 height 31
click at [853, 377] on div "Mappin Location Guadalajara, Jalisco, México Guadalajara Jalisco, México Guadal…" at bounding box center [635, 302] width 1271 height 604
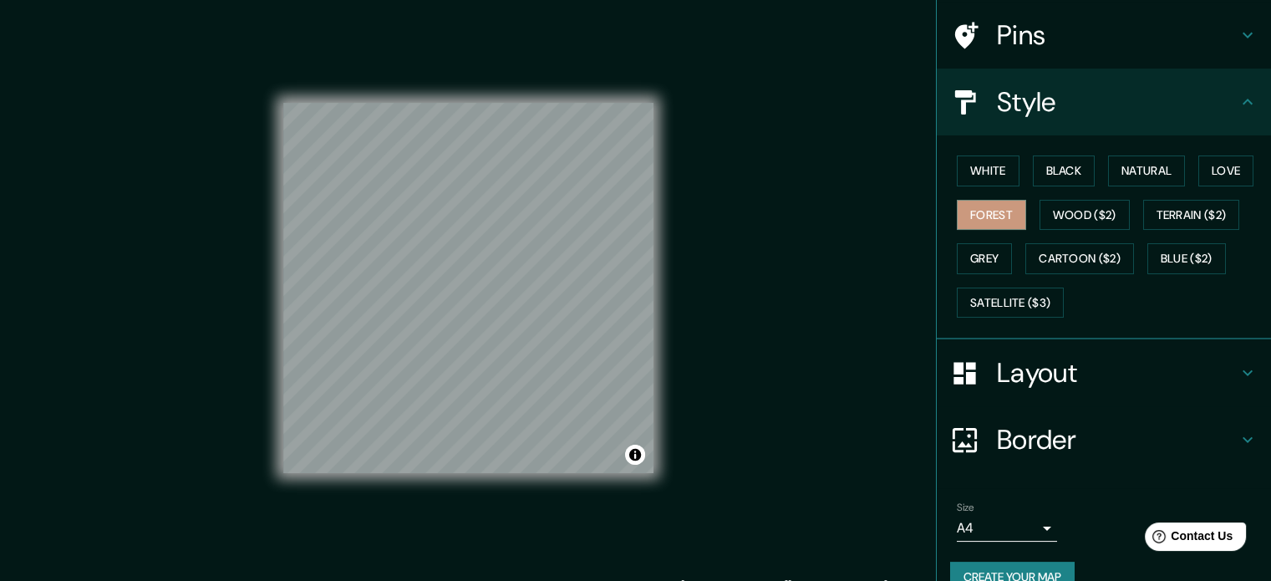
scroll to position [149, 0]
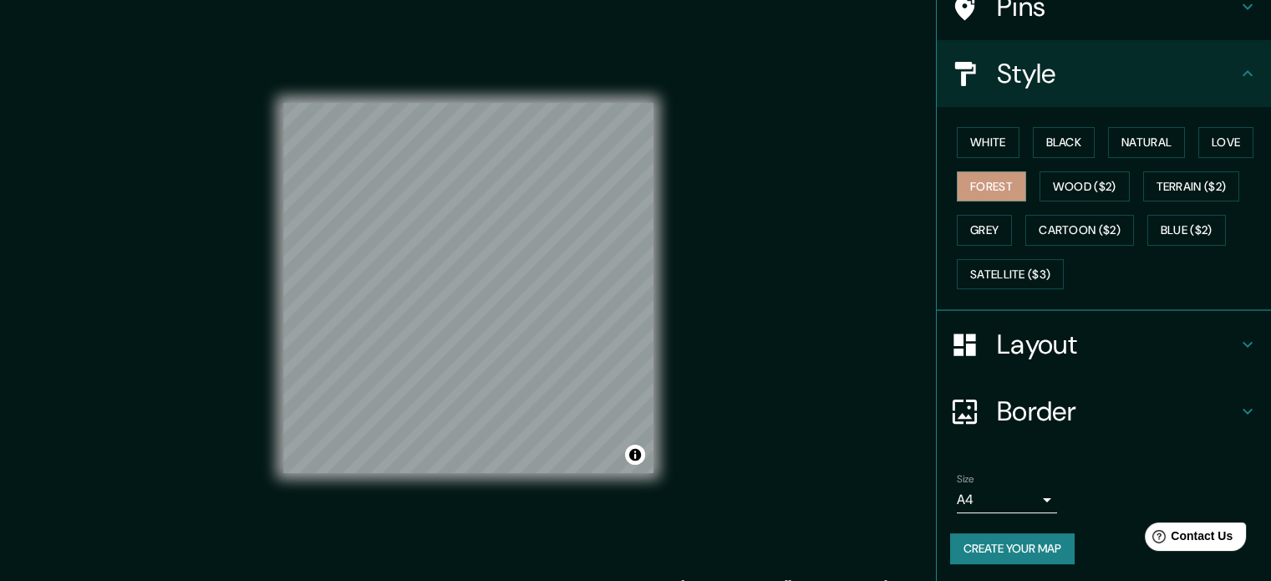
click at [1027, 544] on button "Create your map" at bounding box center [1012, 548] width 125 height 31
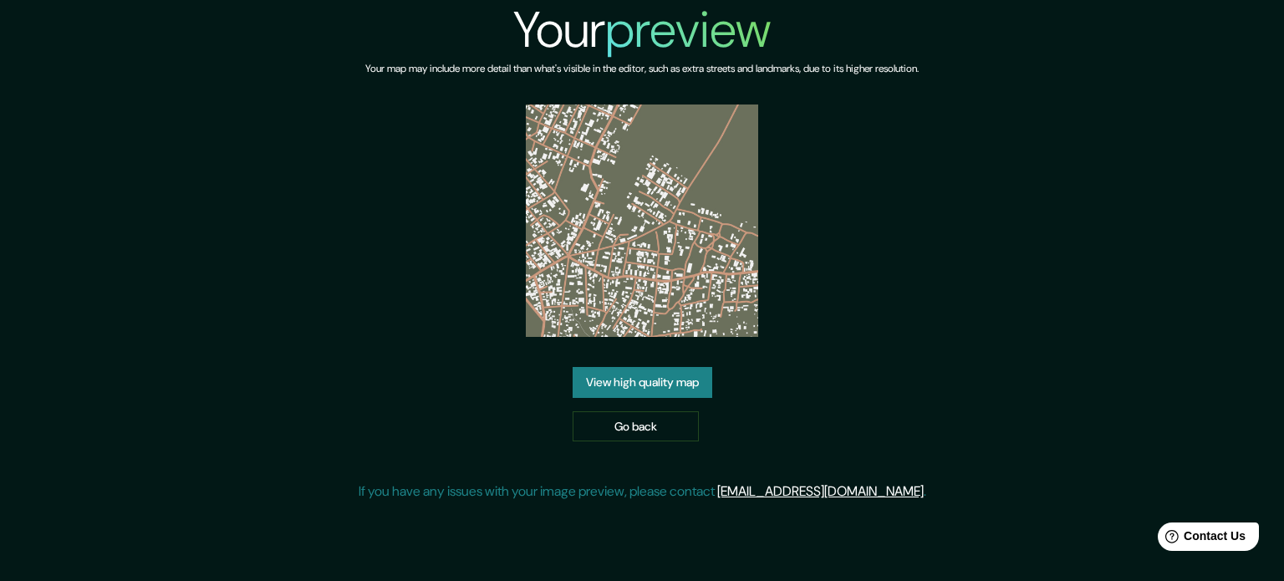
click at [695, 387] on link "View high quality map" at bounding box center [643, 382] width 140 height 31
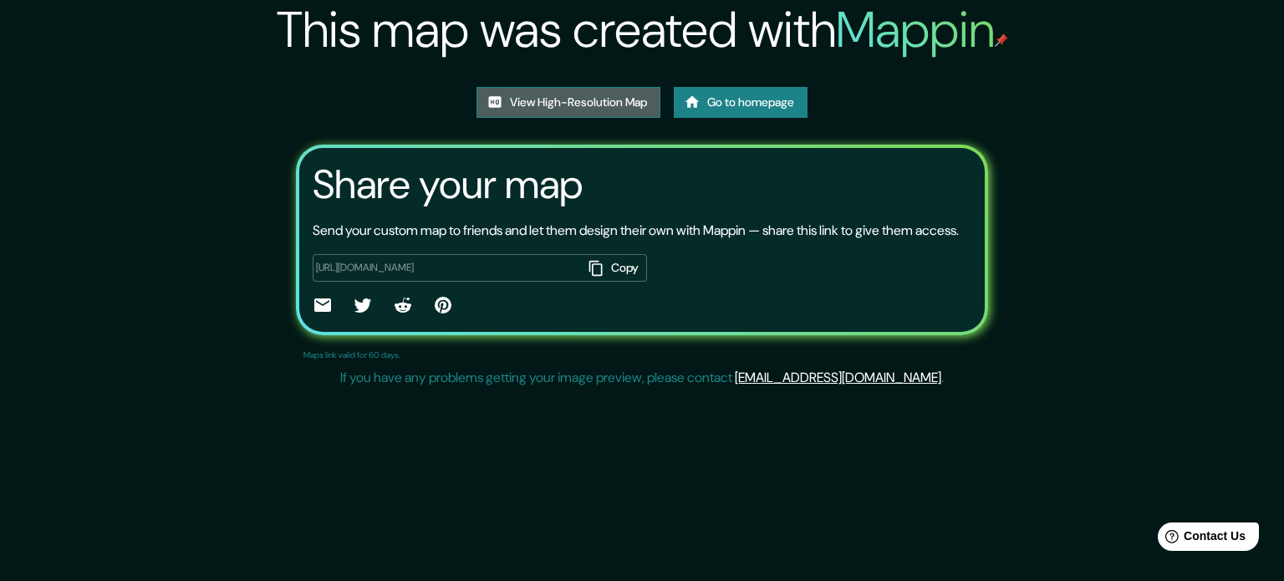
click at [575, 93] on link "View High-Resolution Map" at bounding box center [568, 102] width 184 height 31
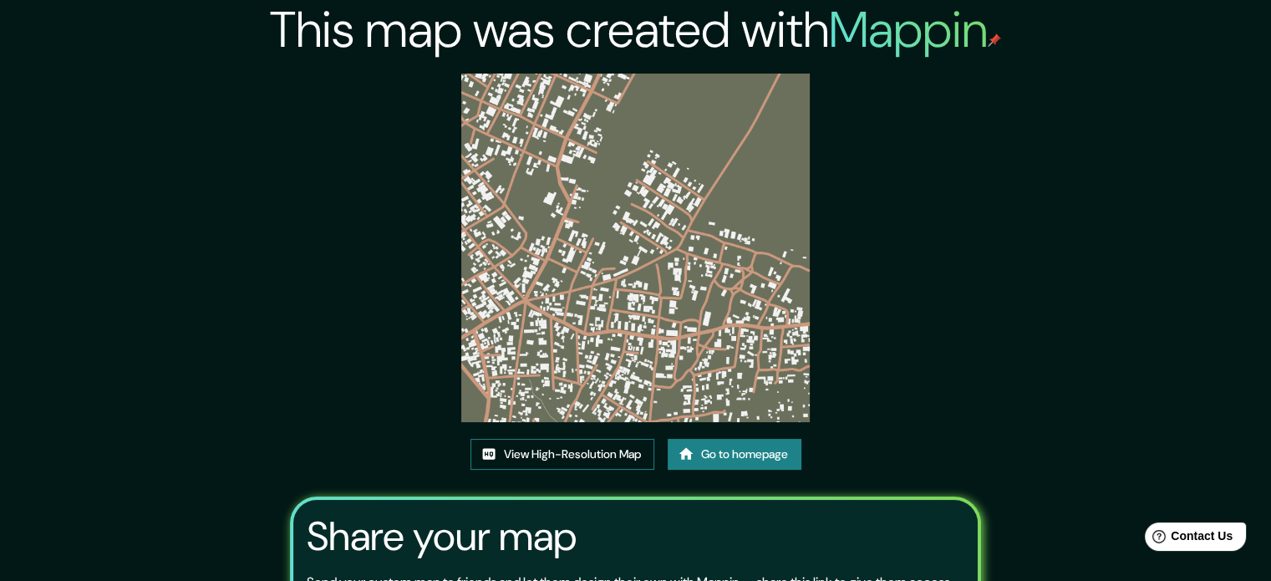
click at [572, 461] on link "View High-Resolution Map" at bounding box center [563, 454] width 184 height 31
